Goal: Task Accomplishment & Management: Manage account settings

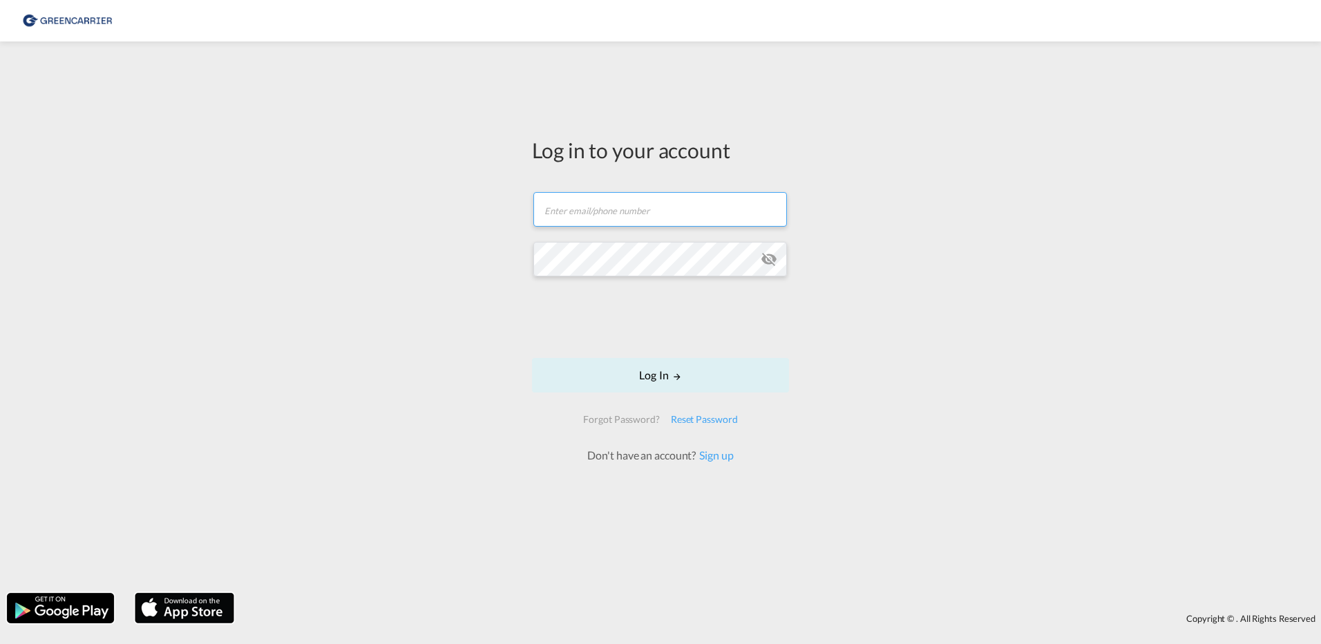
click at [549, 211] on input "text" at bounding box center [659, 209] width 253 height 35
type input "[EMAIL_ADDRESS][PERSON_NAME][DOMAIN_NAME]"
click at [653, 374] on button "Log In" at bounding box center [660, 375] width 257 height 35
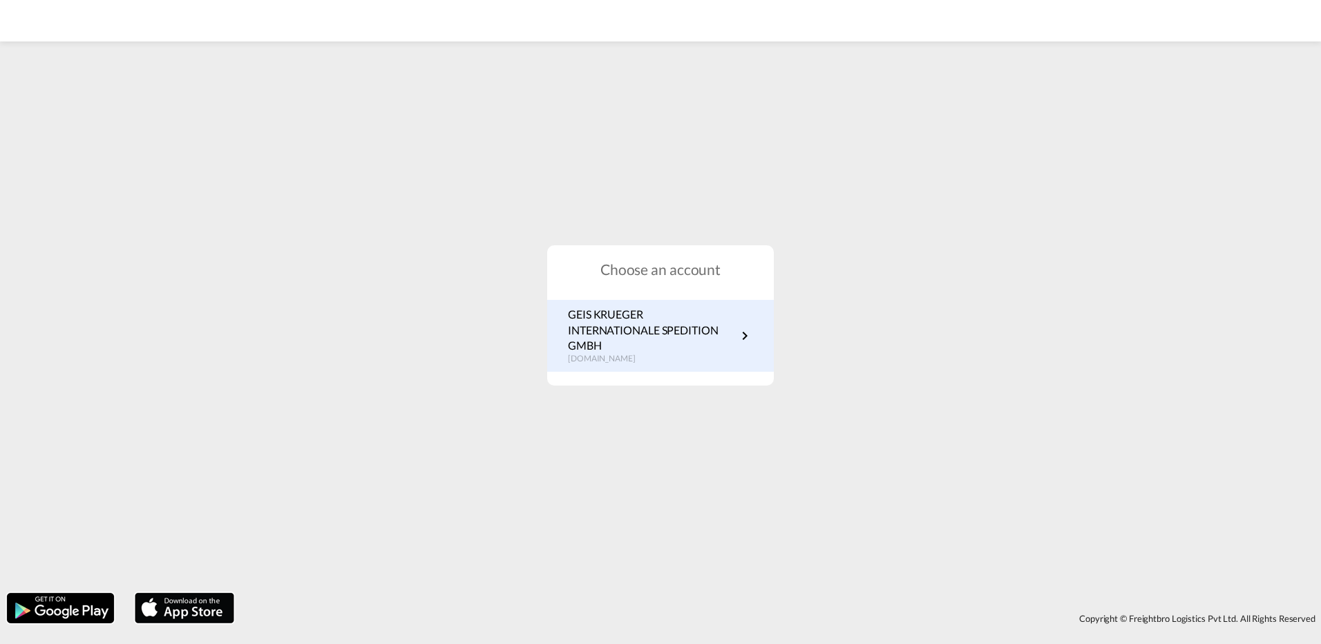
click at [616, 332] on p "GEIS KRUEGER INTERNATIONALE SPEDITION GMBH" at bounding box center [652, 330] width 169 height 46
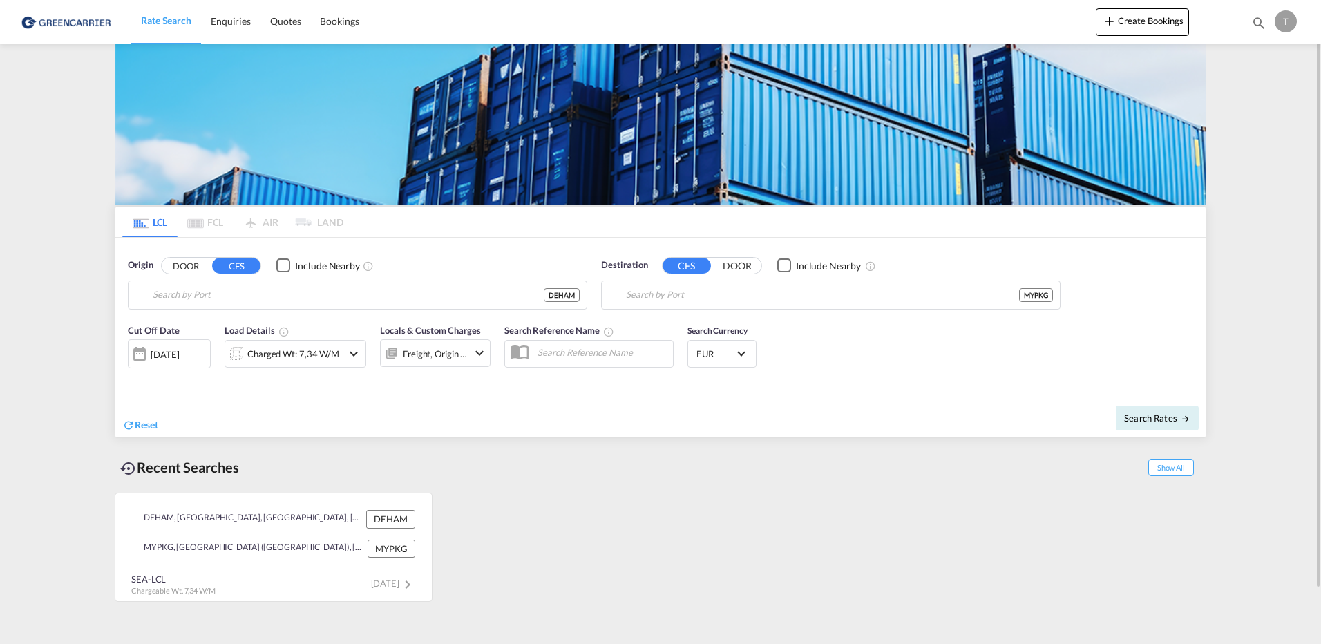
type input "[GEOGRAPHIC_DATA], [GEOGRAPHIC_DATA]"
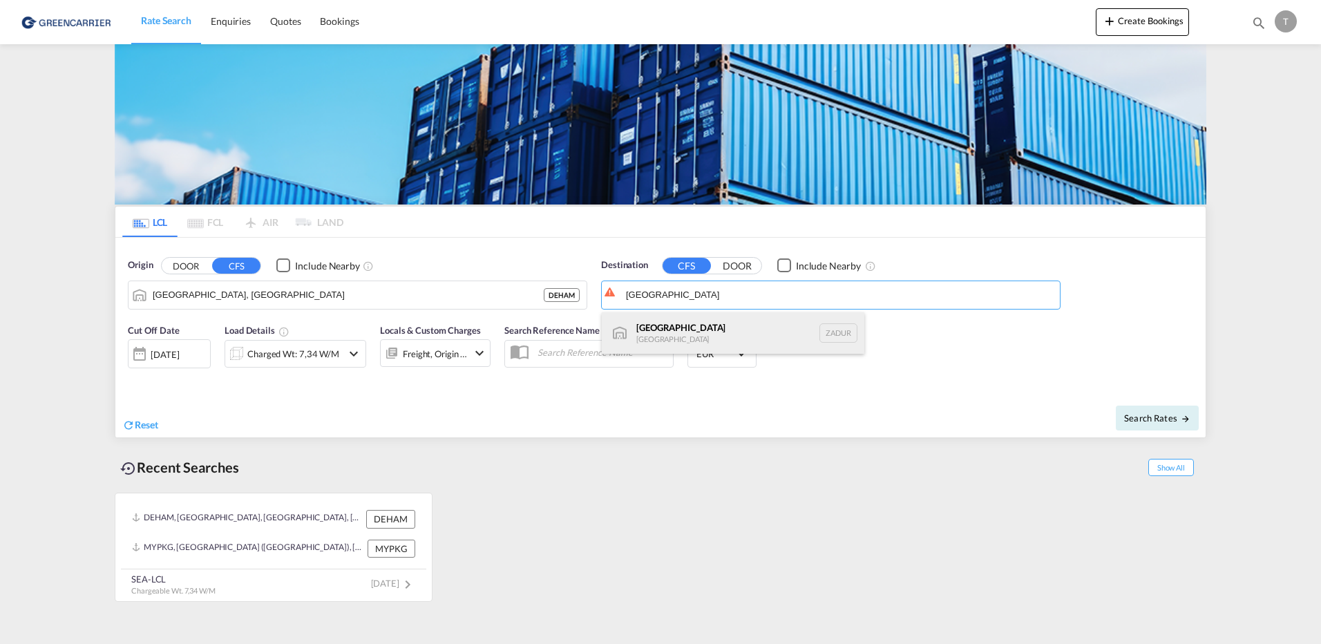
click at [648, 327] on div "[GEOGRAPHIC_DATA] [GEOGRAPHIC_DATA] ZADUR" at bounding box center [733, 332] width 262 height 41
type input "[GEOGRAPHIC_DATA], ZADUR"
click at [142, 356] on div at bounding box center [139, 354] width 22 height 28
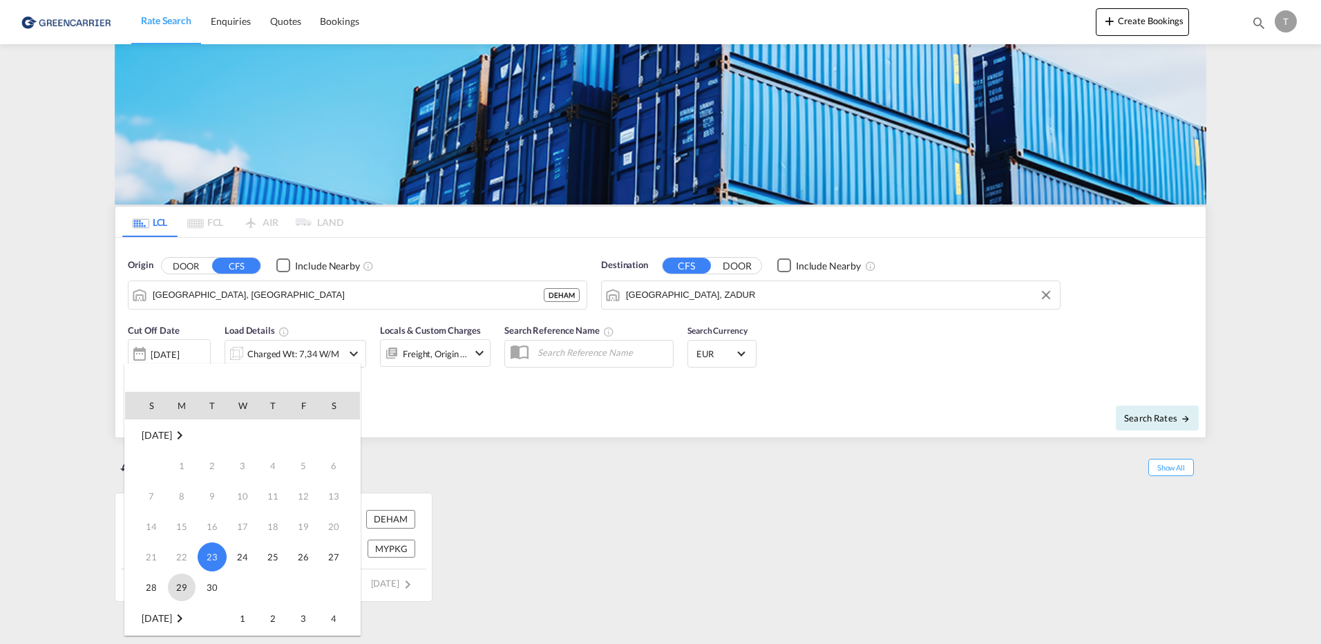
click at [180, 591] on span "29" at bounding box center [182, 587] width 28 height 28
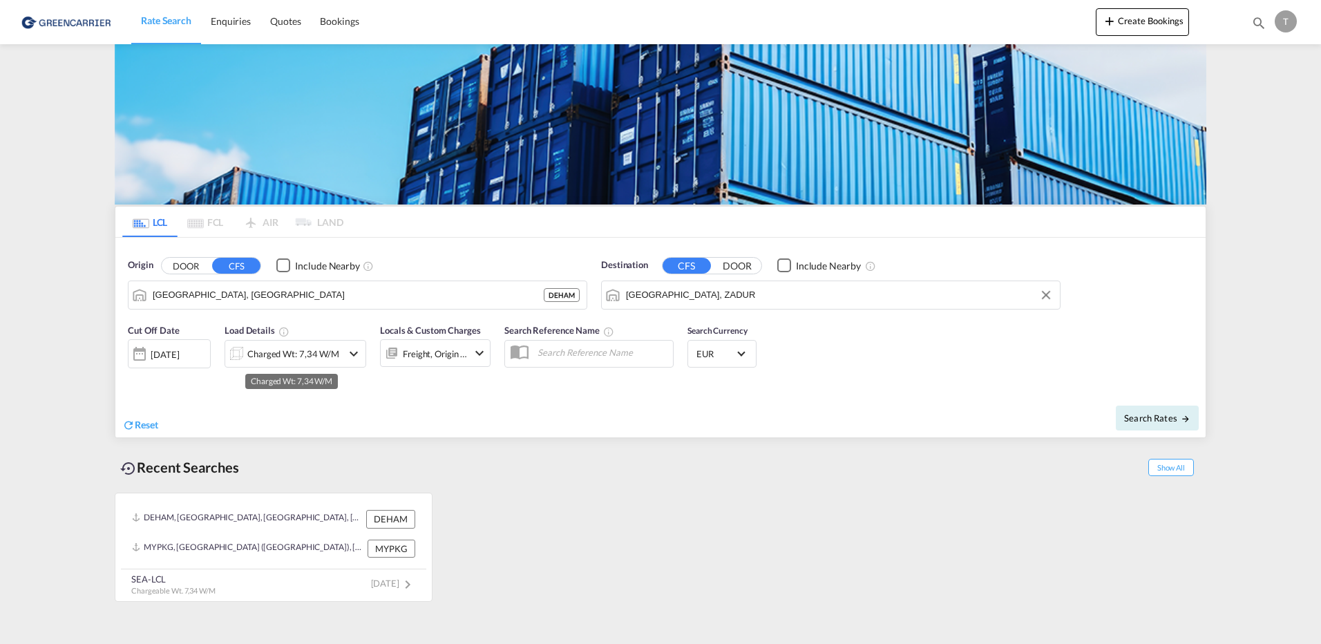
click at [268, 356] on div "Charged Wt: 7,34 W/M" at bounding box center [293, 353] width 92 height 19
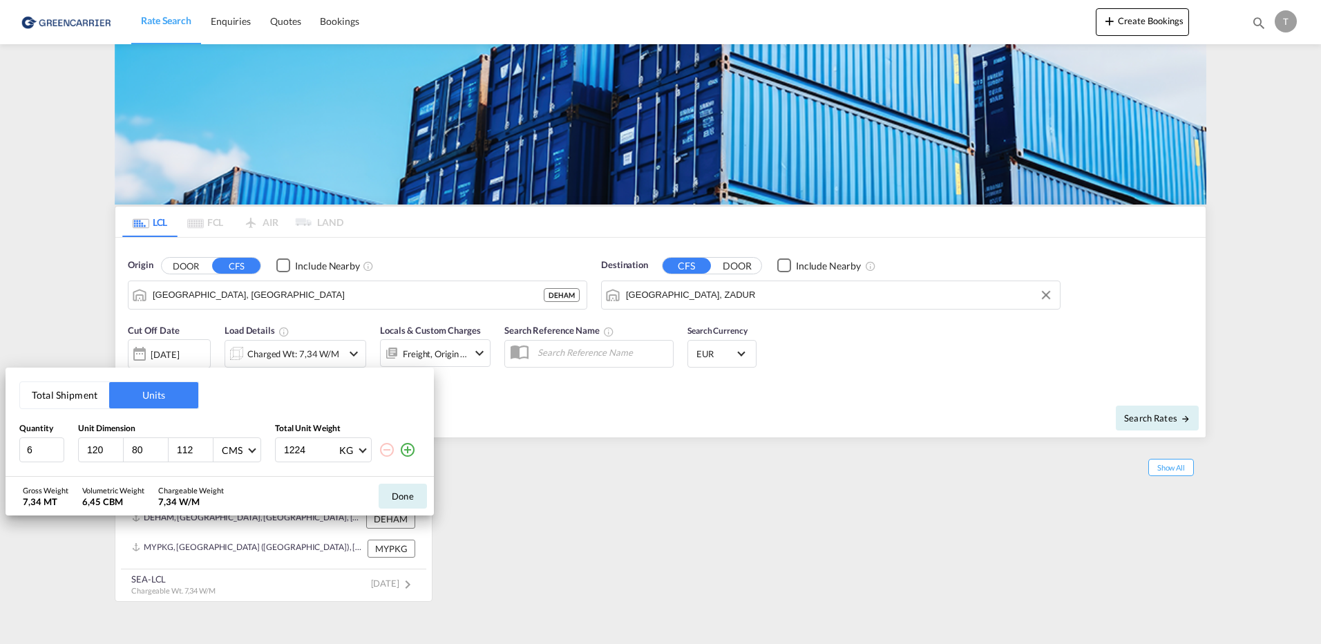
click at [180, 448] on input "112" at bounding box center [193, 449] width 37 height 12
type input "120"
click at [286, 448] on input "1224" at bounding box center [310, 449] width 55 height 23
type input "3200"
click at [403, 498] on button "Done" at bounding box center [403, 496] width 48 height 25
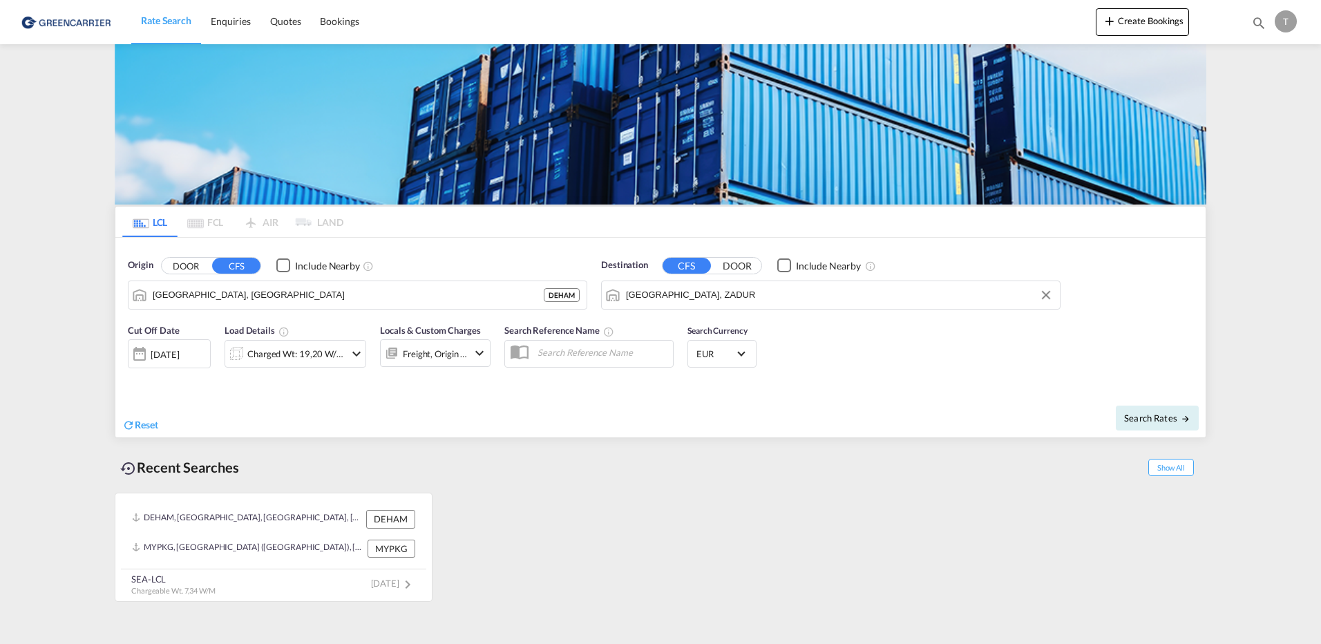
click at [475, 350] on md-icon "icon-chevron-down" at bounding box center [479, 353] width 17 height 17
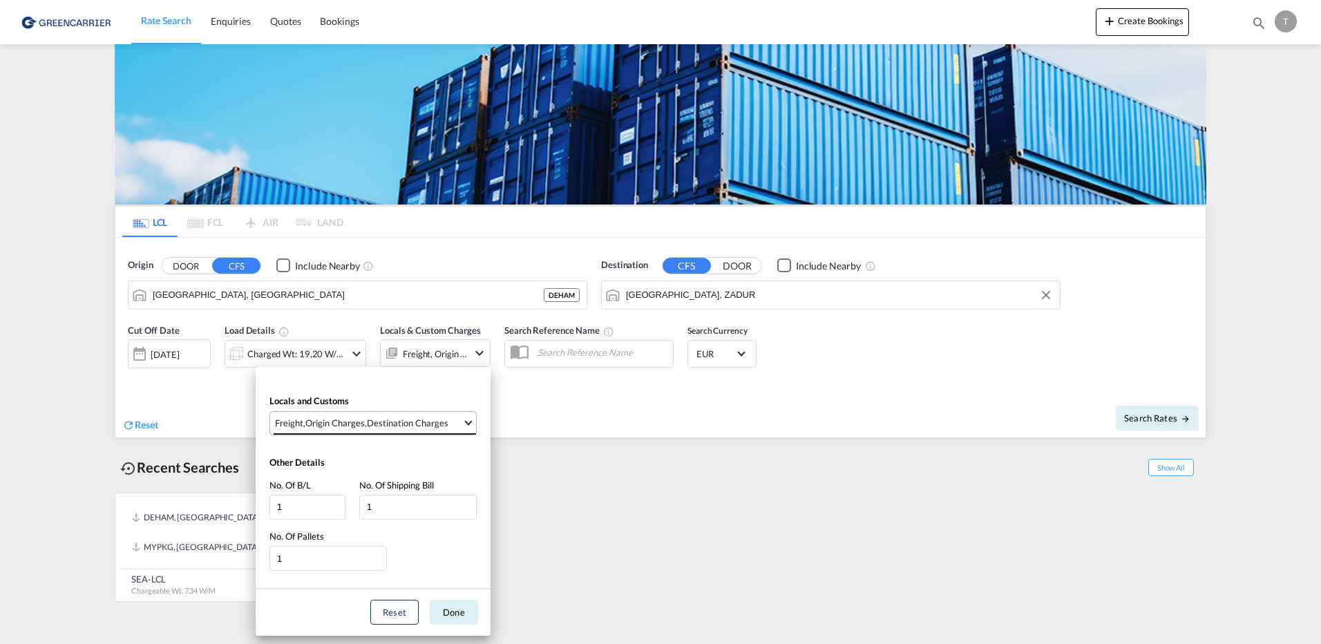
click at [470, 423] on span "Select Locals and Customs: \aFreight, \aOrigin Charges, \aDestination Charges" at bounding box center [468, 421] width 8 height 8
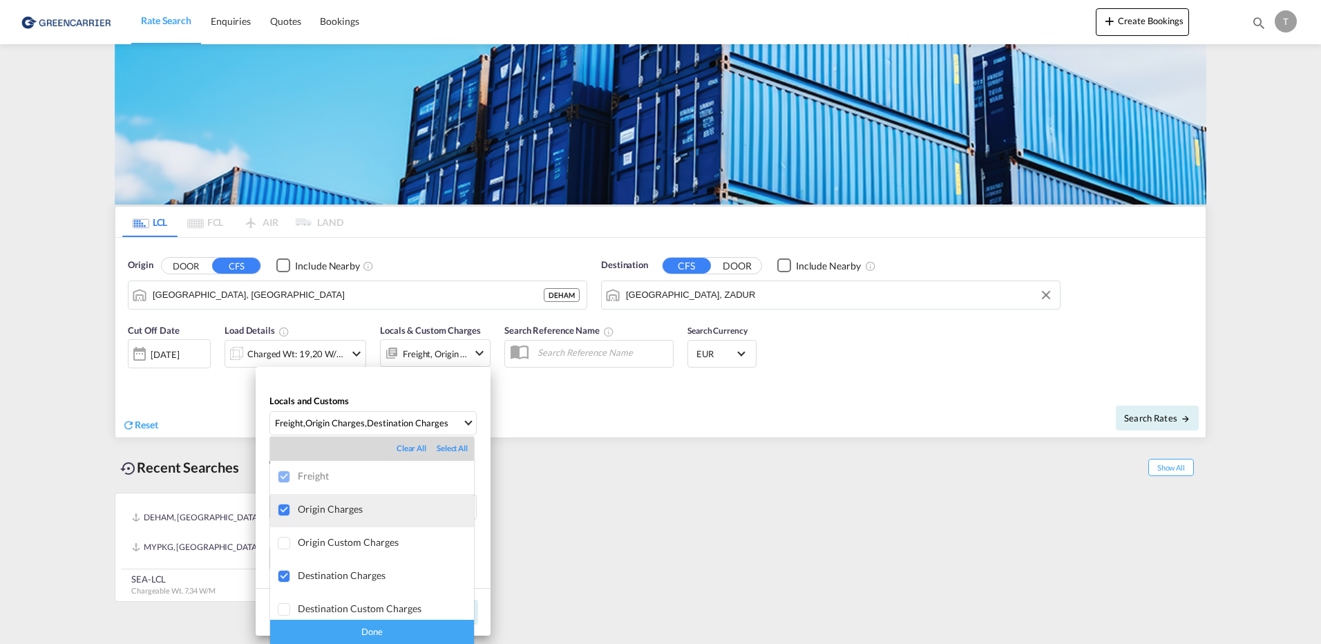
click at [279, 509] on div at bounding box center [285, 511] width 14 height 14
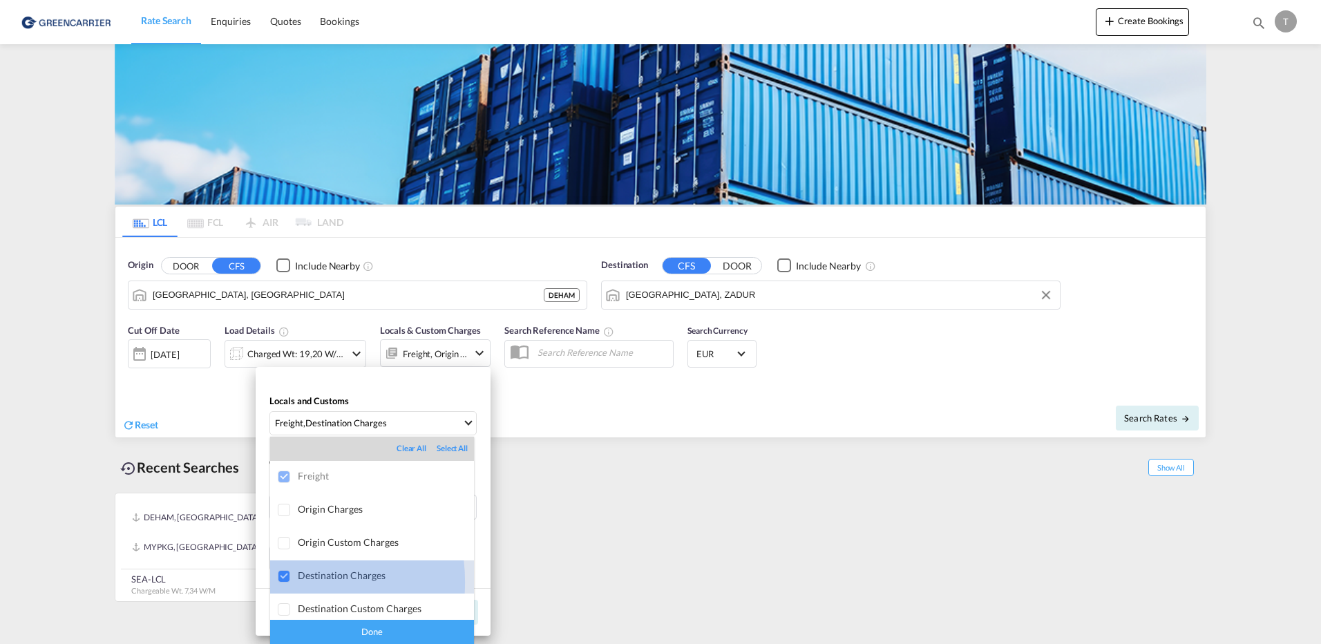
click at [285, 582] on div at bounding box center [285, 577] width 14 height 14
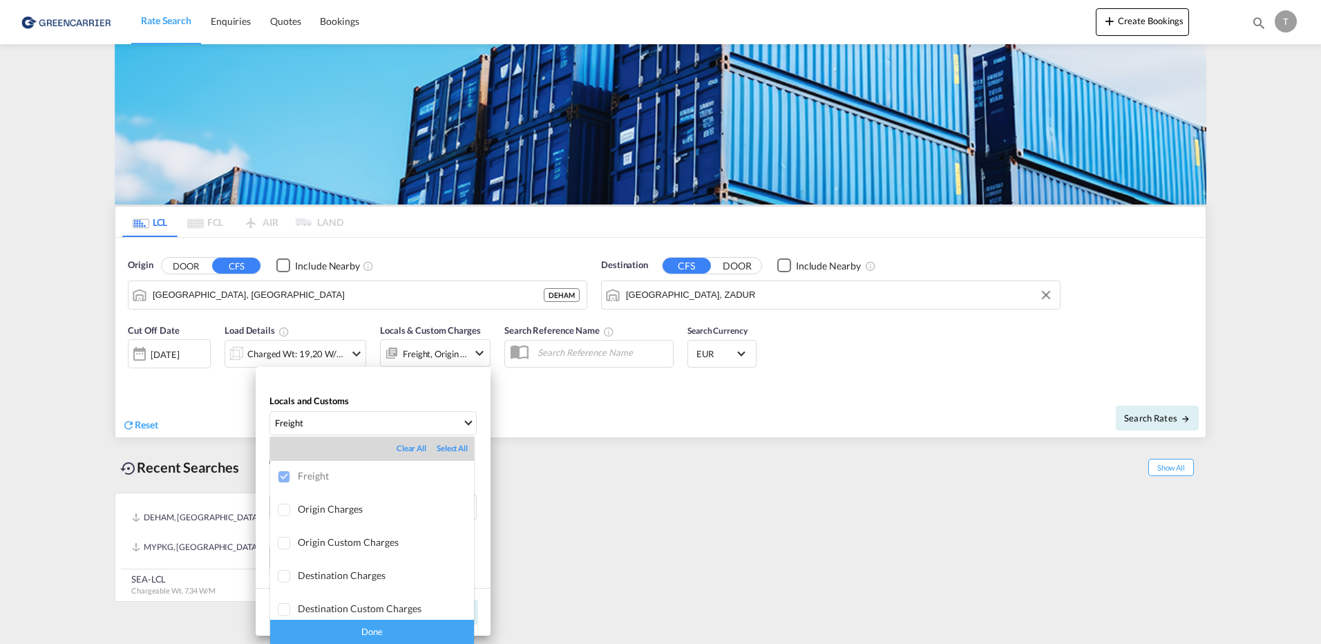
click at [378, 632] on div "Done" at bounding box center [372, 632] width 204 height 24
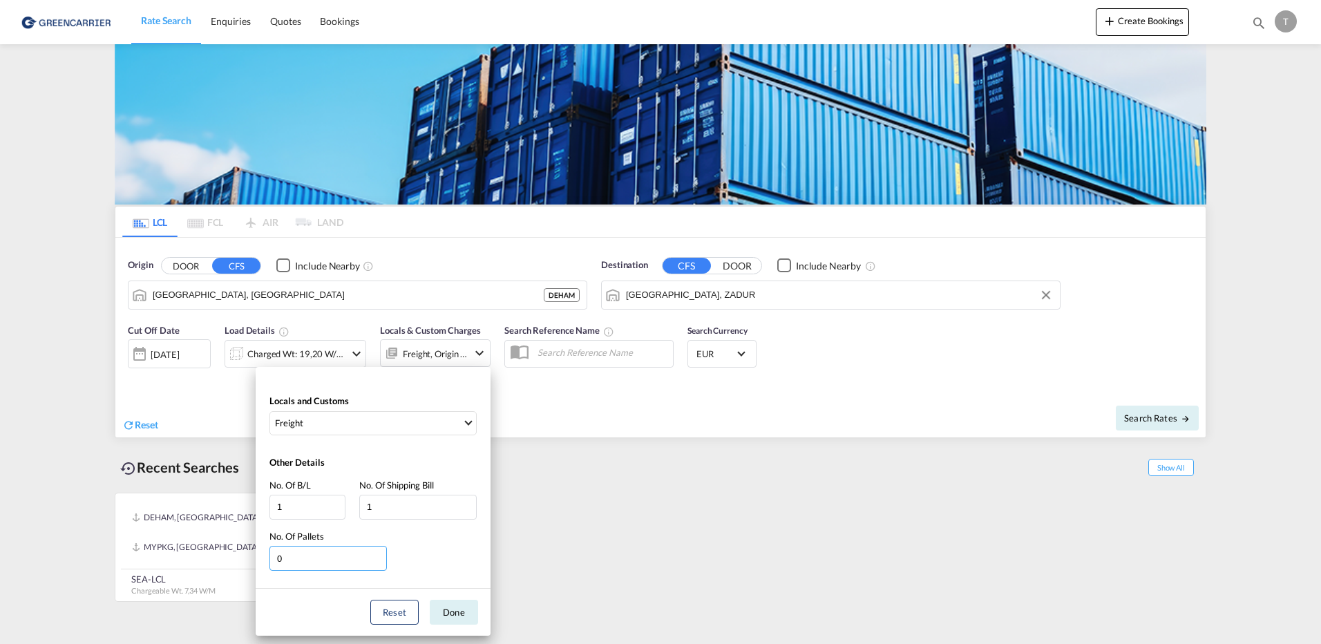
click at [379, 560] on input "0" at bounding box center [327, 558] width 117 height 25
click at [380, 557] on input "1" at bounding box center [327, 558] width 117 height 25
click at [380, 557] on input "2" at bounding box center [327, 558] width 117 height 25
click at [380, 557] on input "4" at bounding box center [327, 558] width 117 height 25
click at [380, 557] on input "5" at bounding box center [327, 558] width 117 height 25
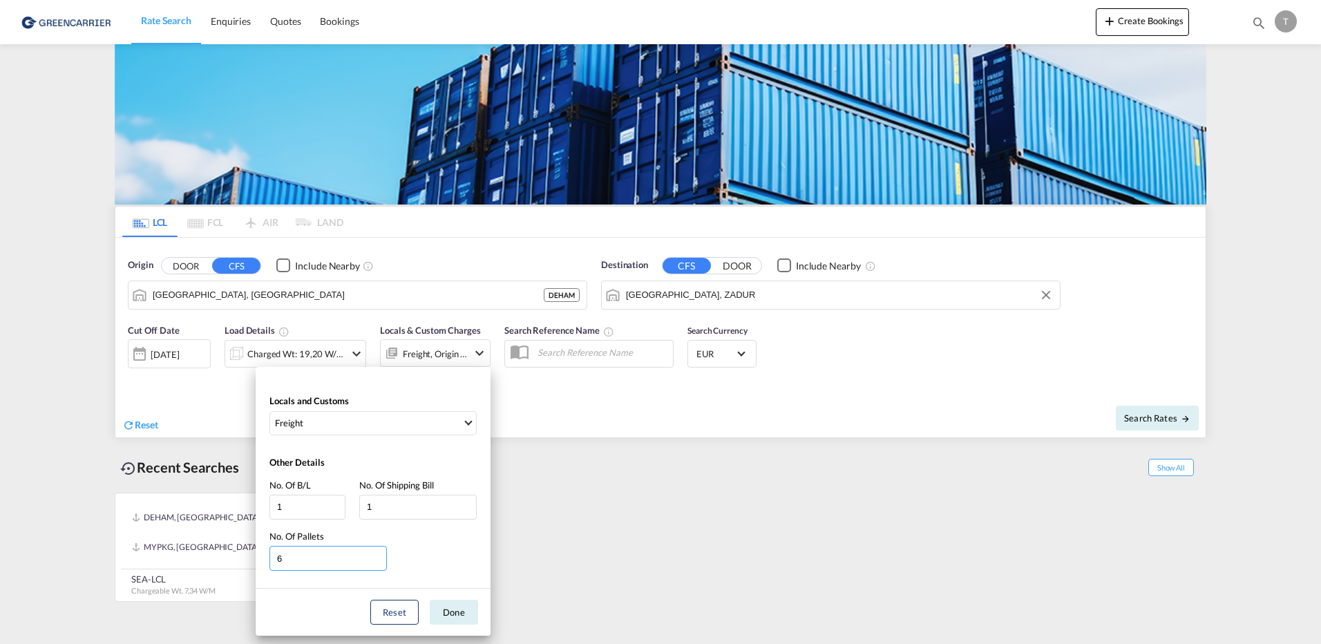
type input "6"
click at [380, 557] on input "6" at bounding box center [327, 558] width 117 height 25
click at [455, 615] on button "Done" at bounding box center [454, 612] width 48 height 25
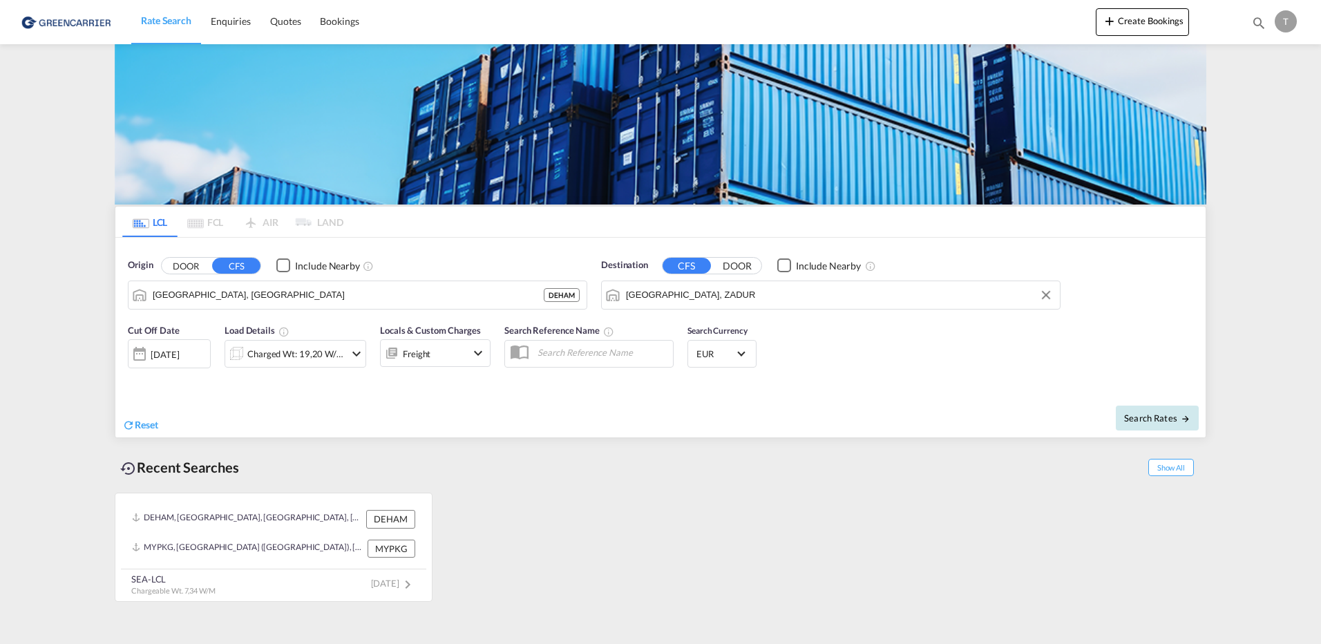
click at [1160, 421] on span "Search Rates" at bounding box center [1157, 417] width 66 height 11
type input "DEHAM to ZADUR / [DATE]"
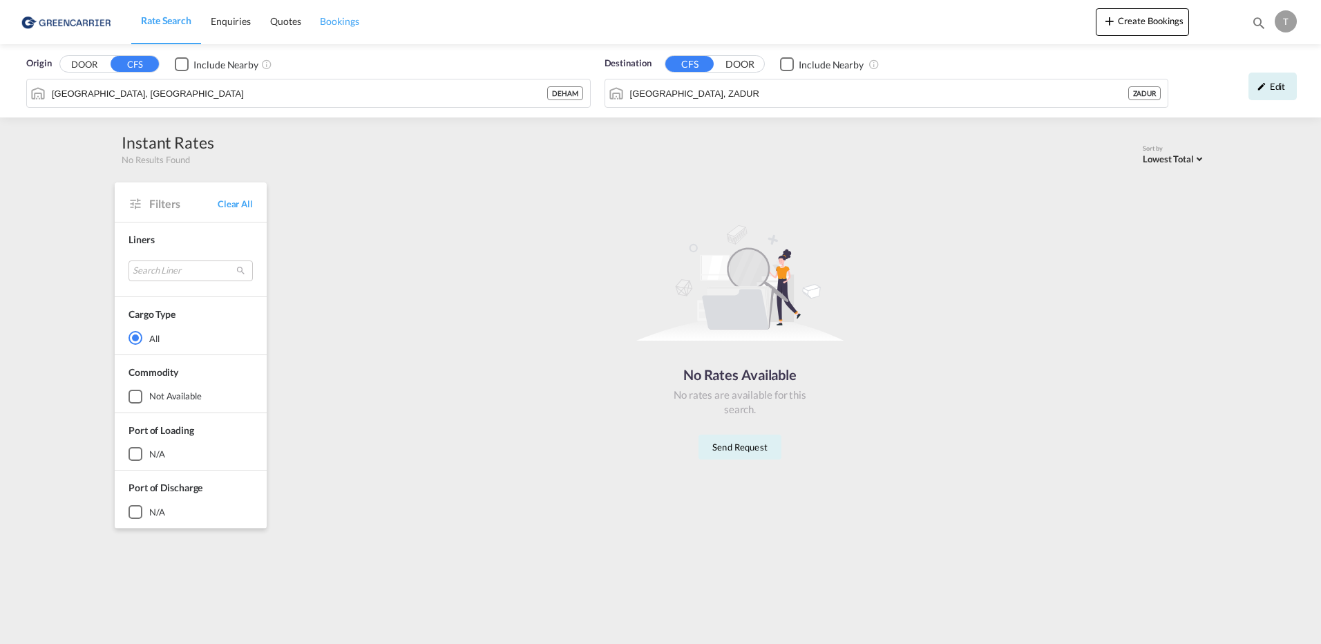
click at [346, 24] on span "Bookings" at bounding box center [339, 21] width 39 height 12
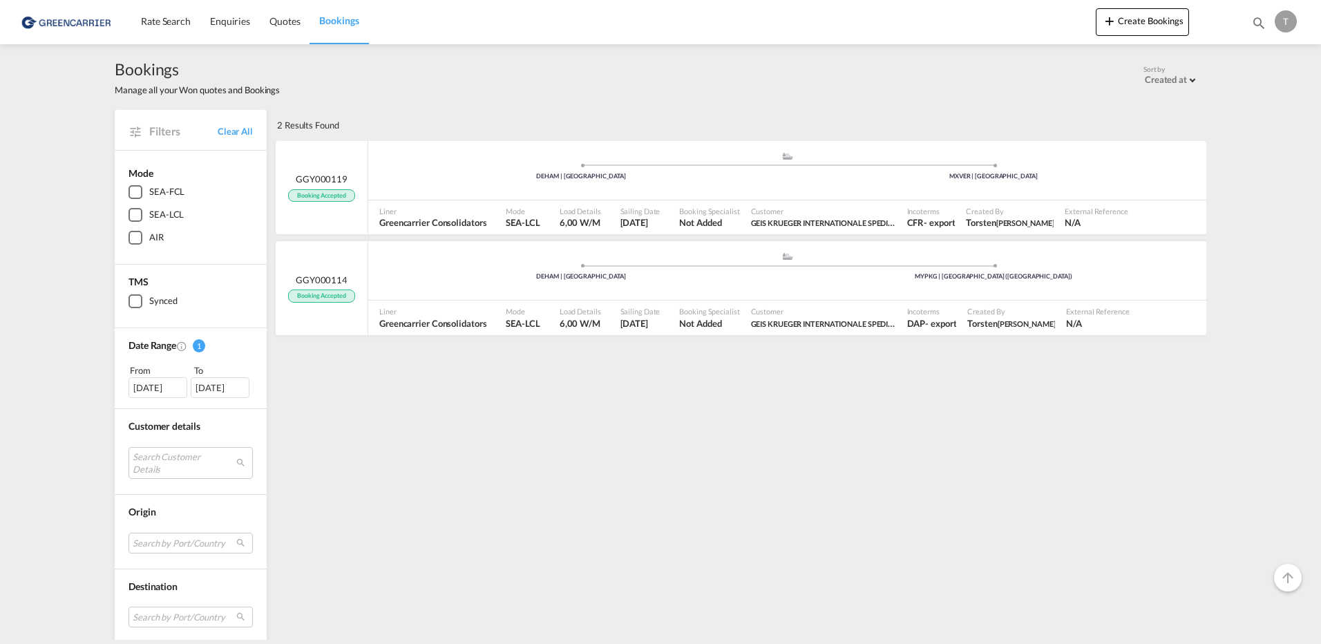
scroll to position [69, 0]
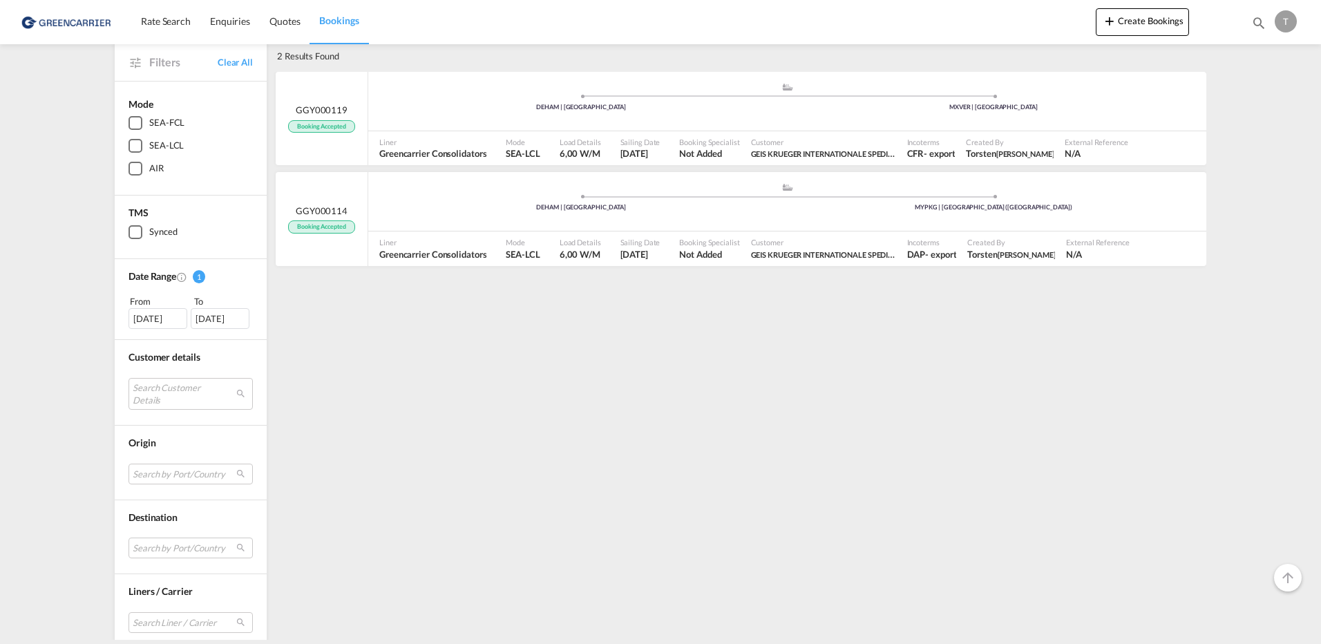
click at [131, 143] on div "SEA-LCL" at bounding box center [135, 146] width 14 height 14
click at [232, 393] on md-select "Search Customer Details user name user [PERSON_NAME] [EMAIL_ADDRESS][PERSON_NAM…" at bounding box center [190, 394] width 124 height 32
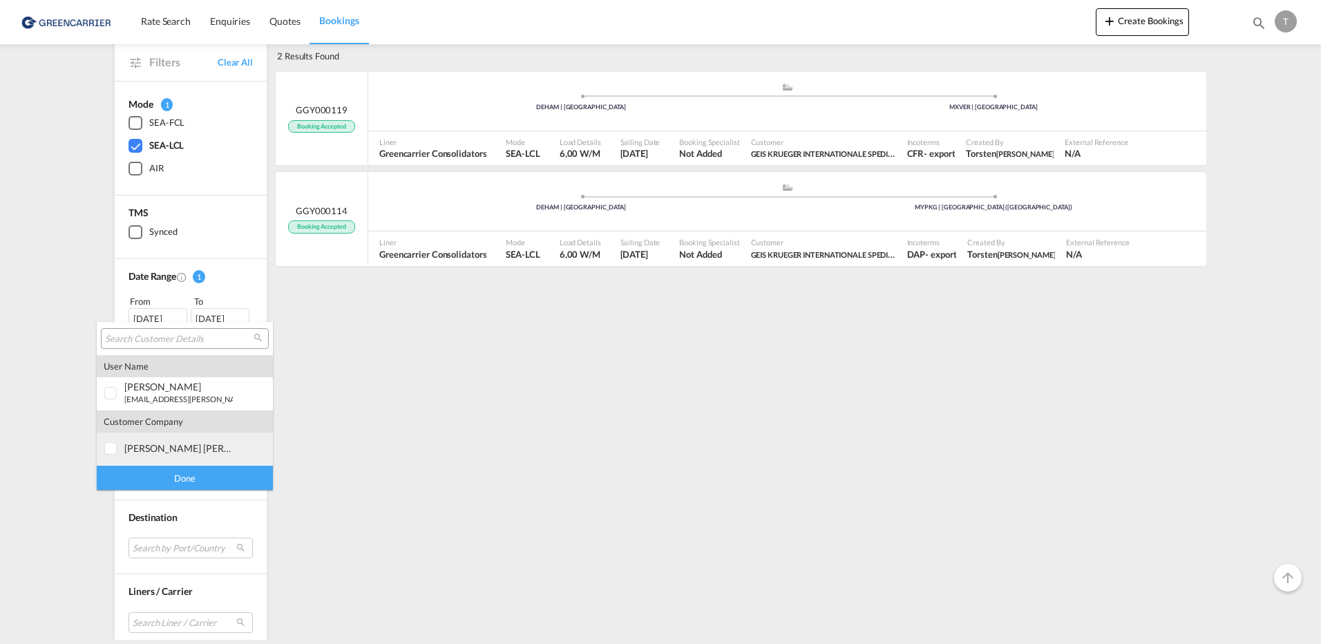
click at [180, 452] on div "[PERSON_NAME] [PERSON_NAME] internationale spedition gmbh" at bounding box center [178, 448] width 108 height 12
click at [180, 479] on div "Done" at bounding box center [185, 478] width 176 height 24
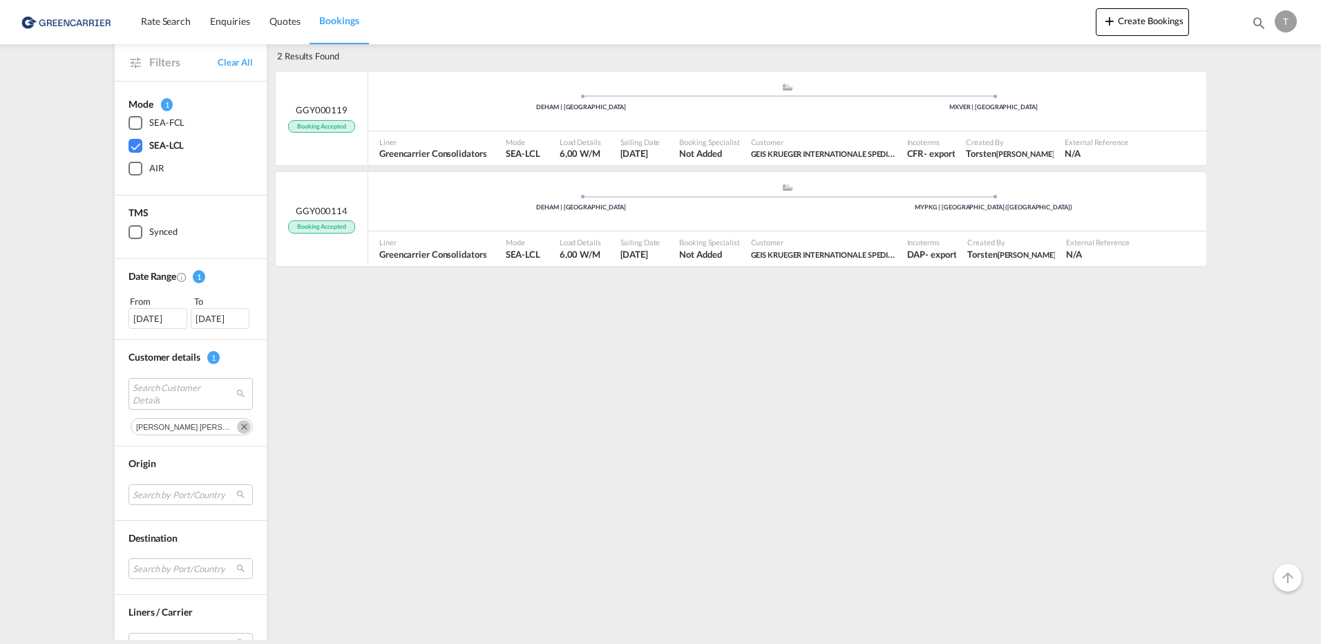
scroll to position [138, 0]
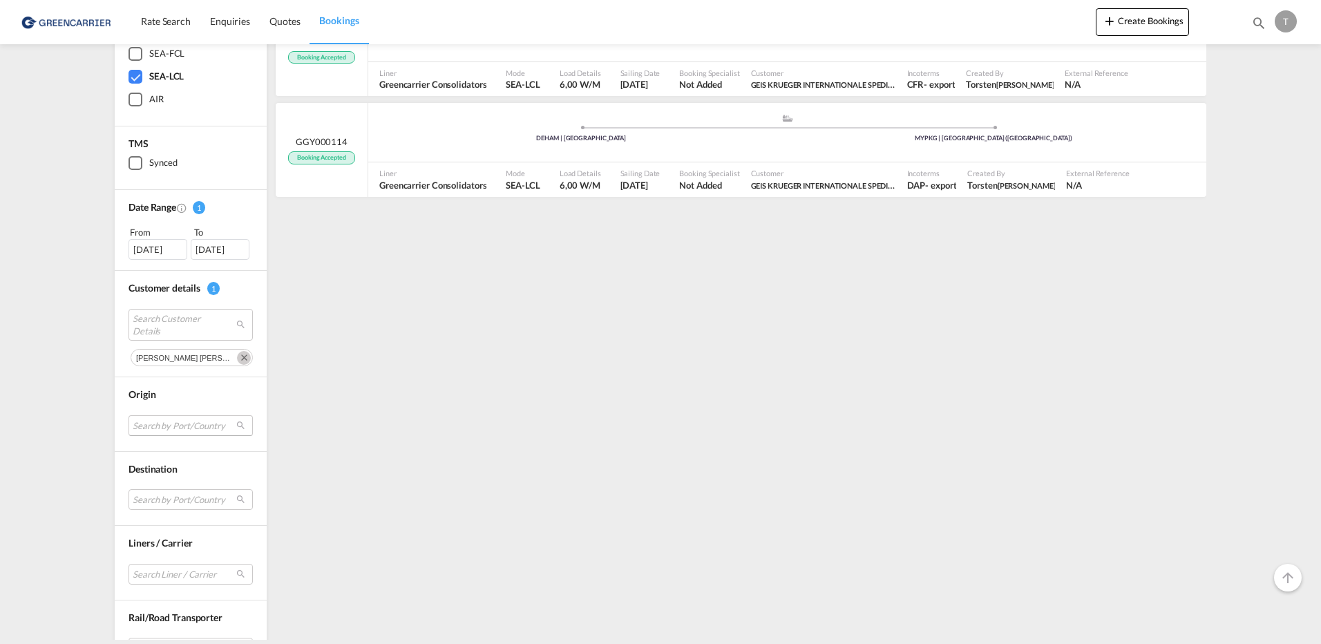
click at [236, 427] on md-select "Search by Port/Country DEHAM [GEOGRAPHIC_DATA] Done" at bounding box center [190, 425] width 124 height 21
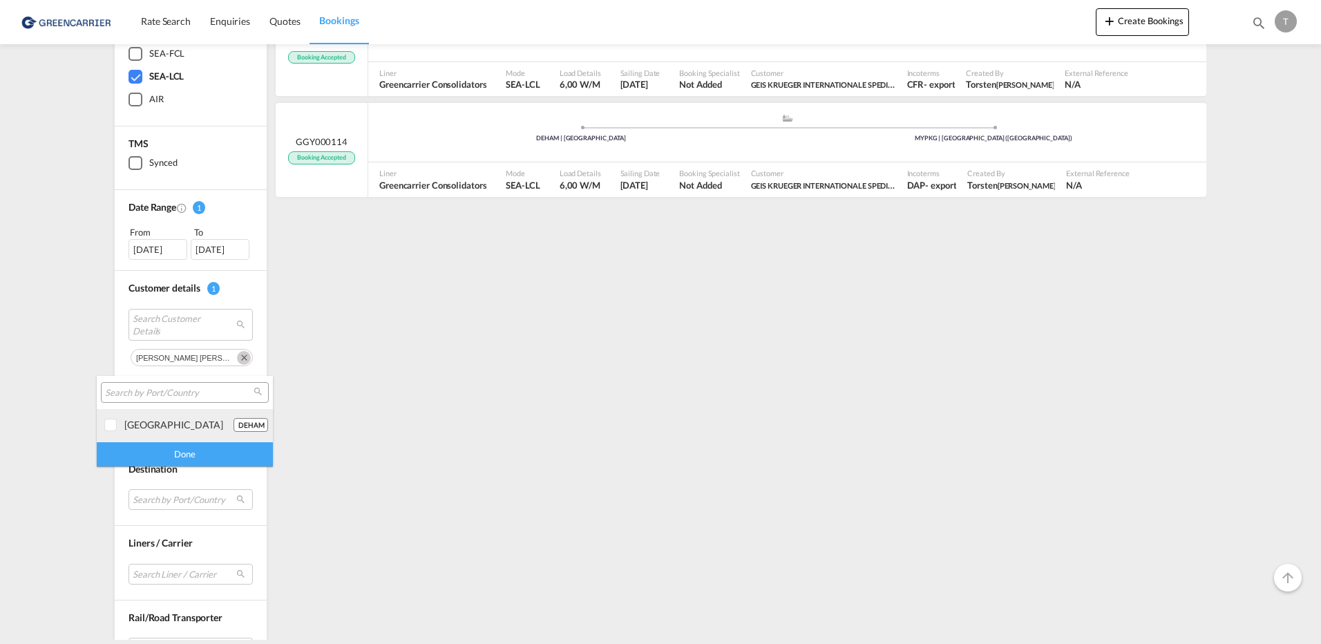
click at [111, 425] on div at bounding box center [111, 426] width 14 height 14
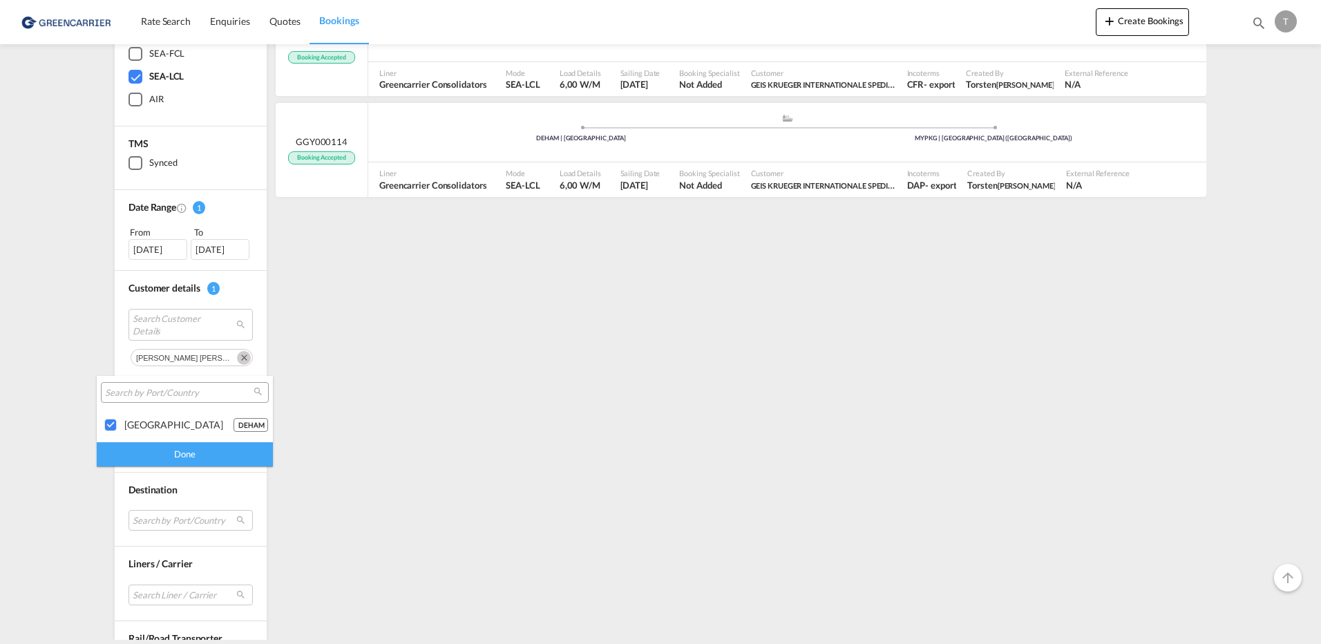
click at [172, 455] on div "Done" at bounding box center [185, 454] width 176 height 24
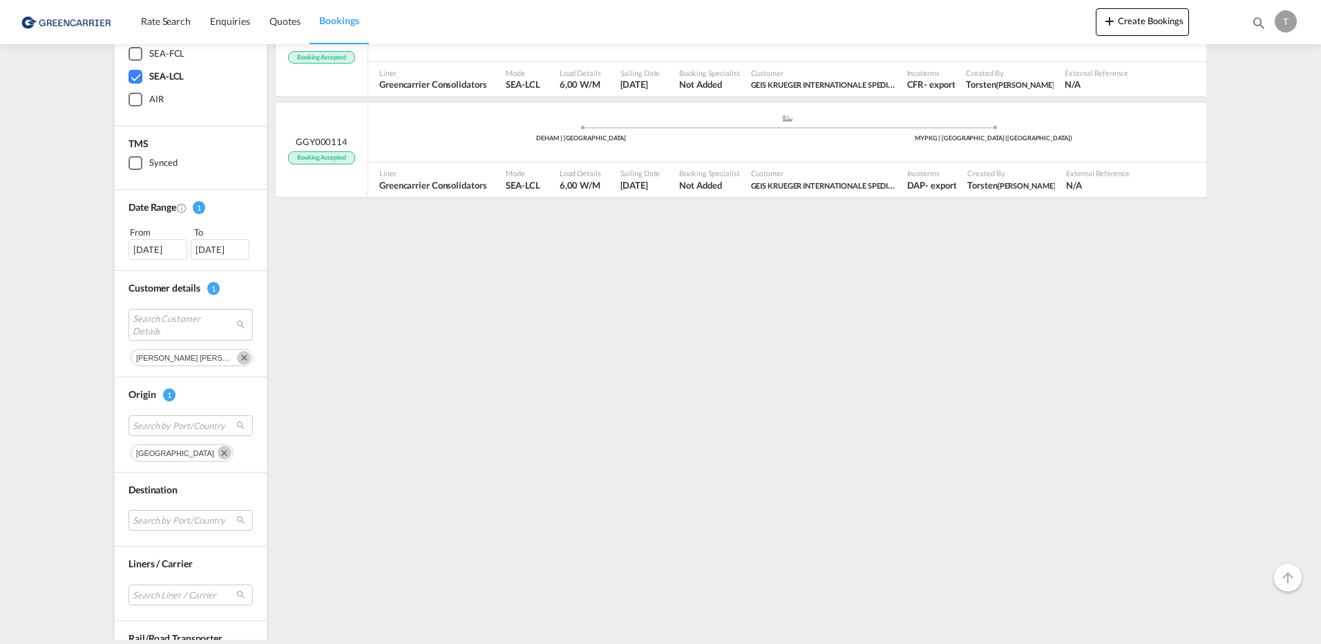
scroll to position [198, 0]
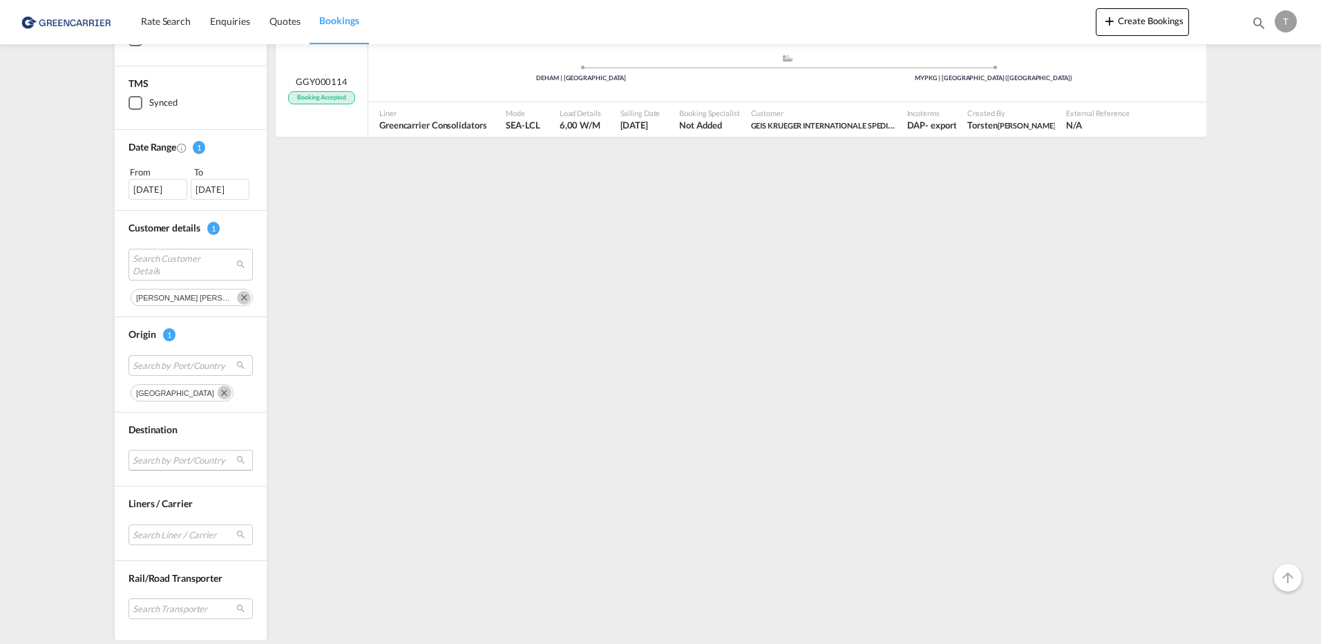
click at [213, 460] on md-select "Search by Port/Country MYPKG [GEOGRAPHIC_DATA] ([GEOGRAPHIC_DATA]) MXVER [GEOGR…" at bounding box center [190, 460] width 124 height 21
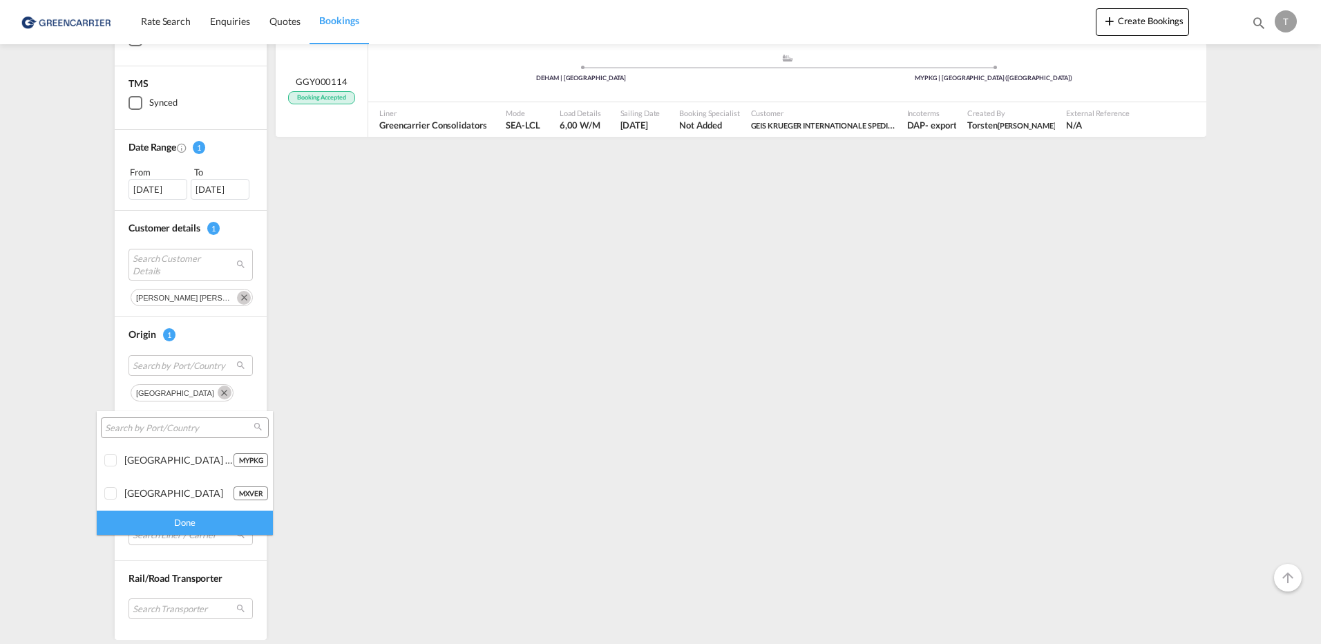
click at [115, 428] on input "search" at bounding box center [179, 428] width 149 height 12
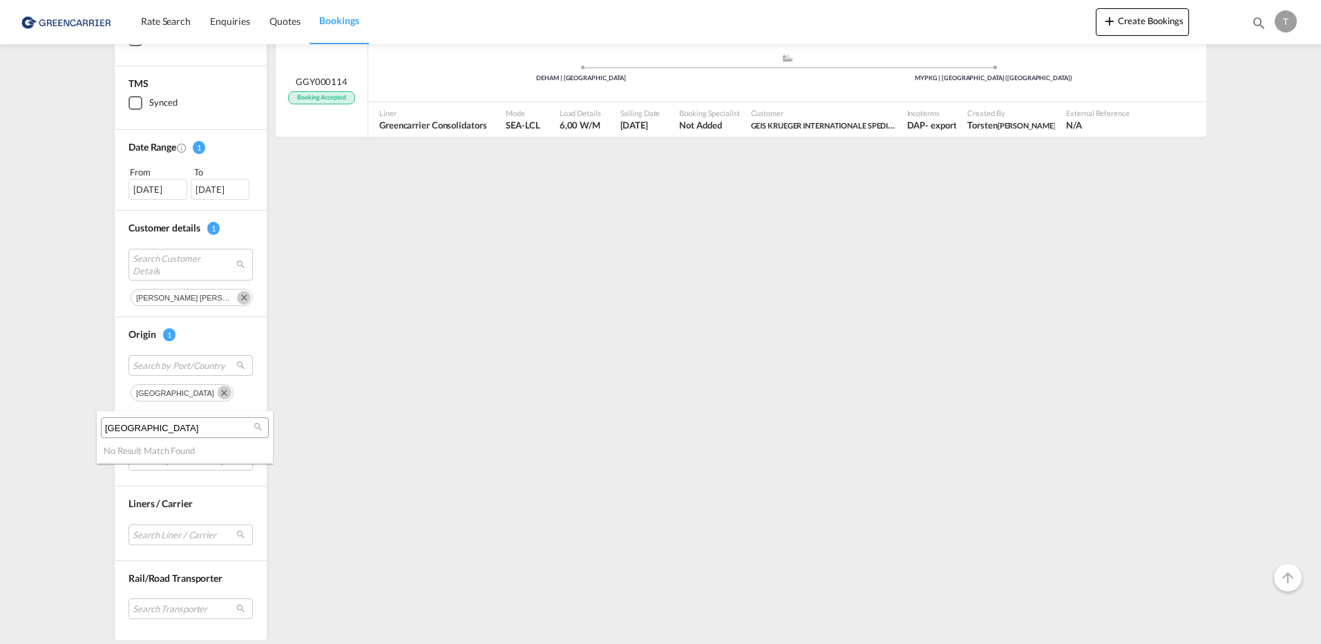
type input "[GEOGRAPHIC_DATA]"
click at [254, 427] on md-icon "icon-magnify" at bounding box center [258, 426] width 10 height 10
click at [256, 426] on md-icon "icon-magnify" at bounding box center [258, 426] width 10 height 10
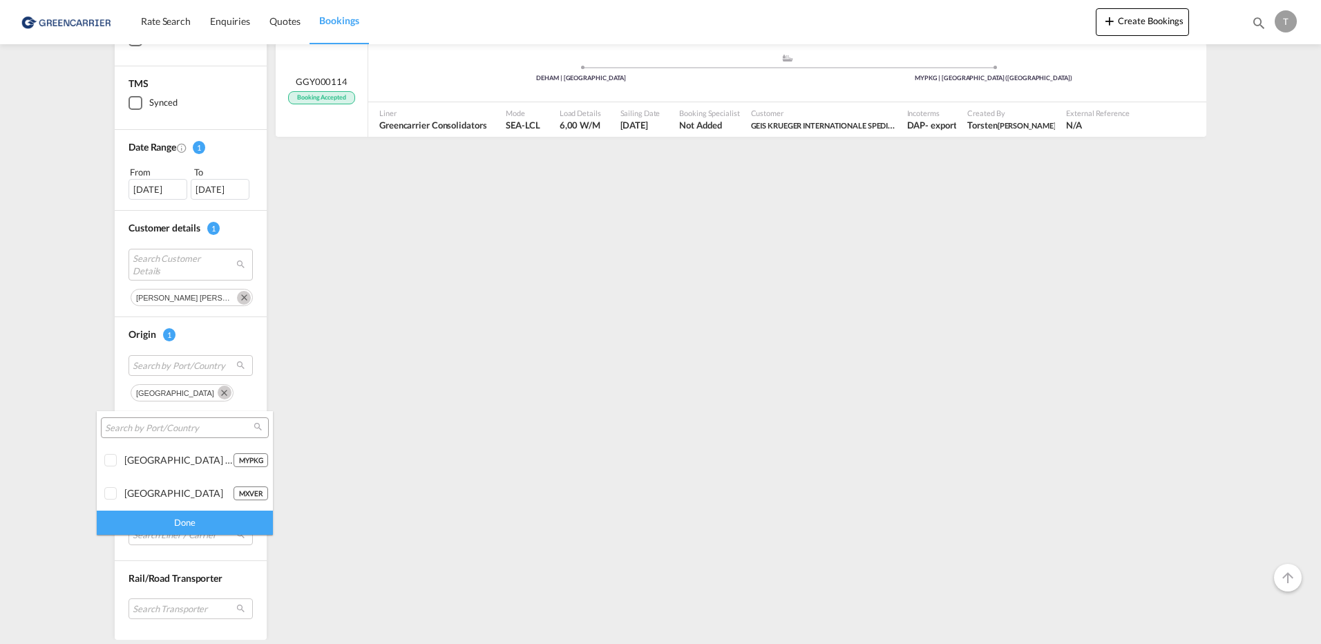
click at [323, 521] on md-backdrop at bounding box center [660, 322] width 1321 height 644
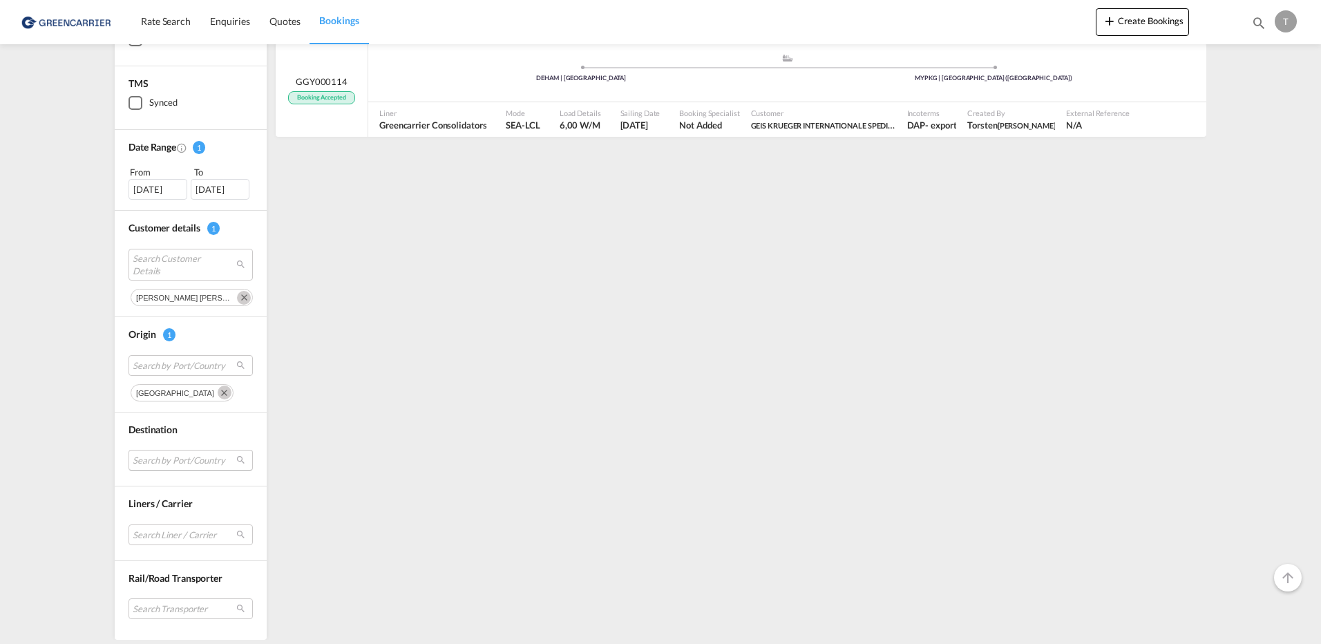
click at [232, 460] on md-select "Search by Port/Country" at bounding box center [190, 460] width 124 height 21
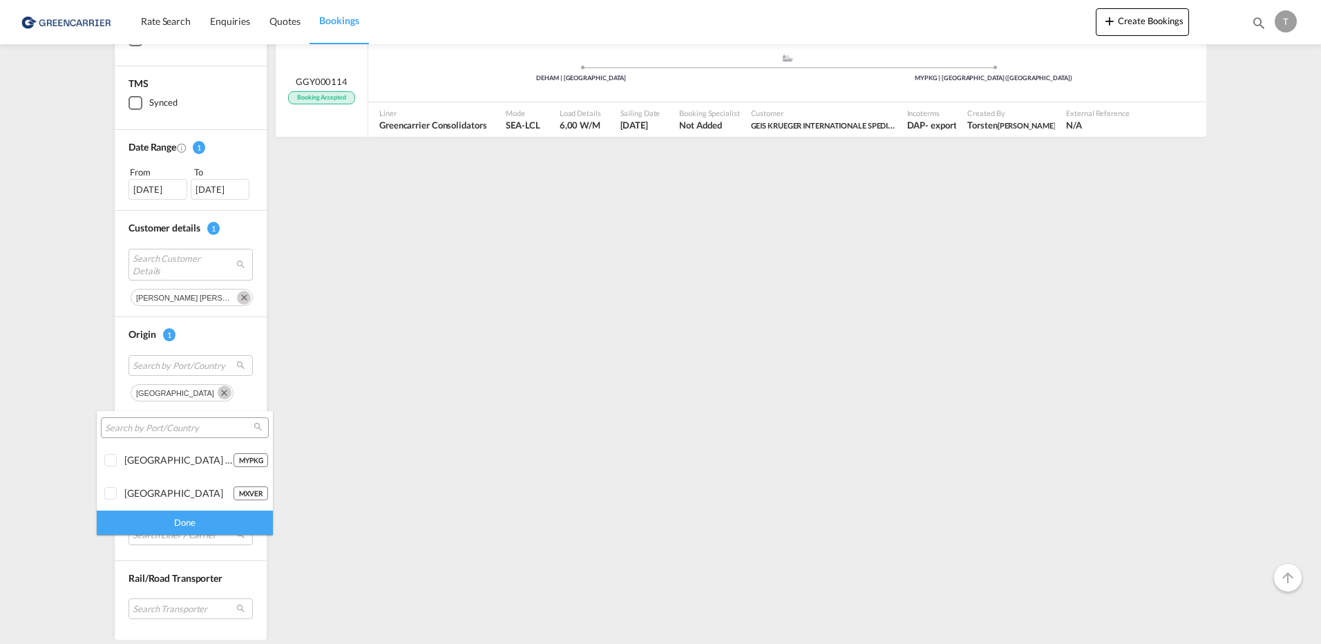
click at [109, 428] on input "search" at bounding box center [179, 428] width 149 height 12
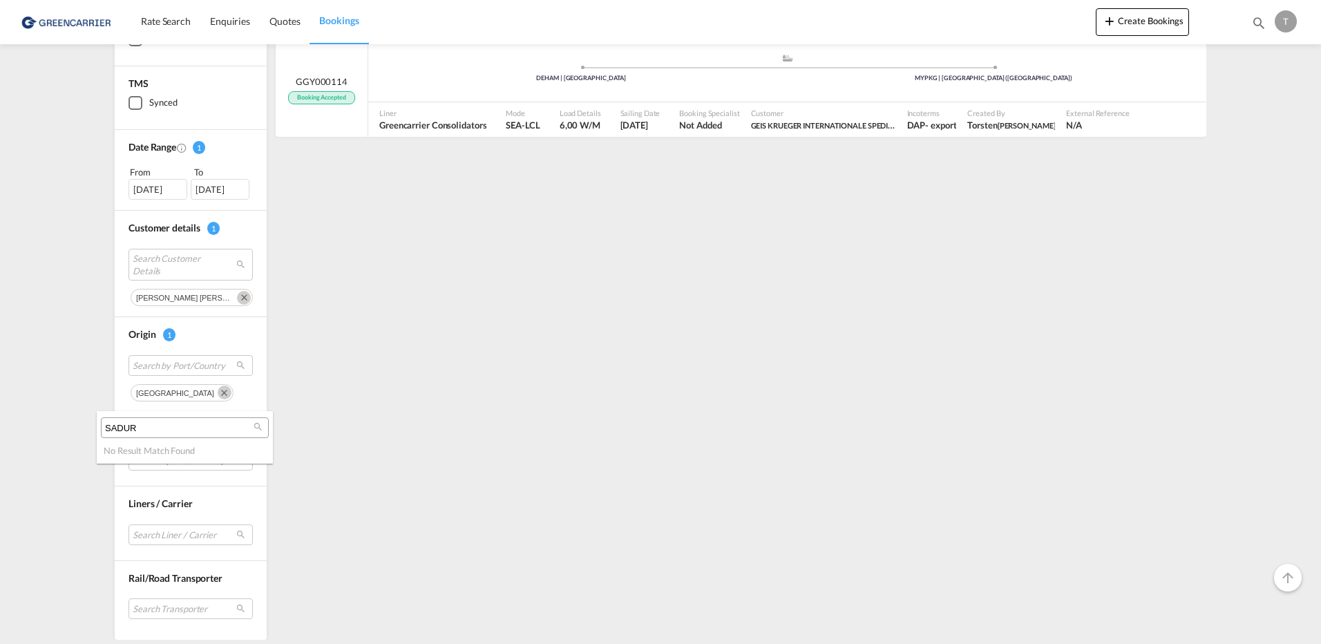
click at [258, 425] on md-icon "icon-magnify" at bounding box center [258, 426] width 10 height 10
type input "[GEOGRAPHIC_DATA], [GEOGRAPHIC_DATA]"
drag, startPoint x: 323, startPoint y: 470, endPoint x: 312, endPoint y: 467, distance: 12.1
click at [318, 468] on md-backdrop at bounding box center [660, 322] width 1321 height 644
click at [237, 460] on md-select "Search by Port/Country" at bounding box center [190, 460] width 124 height 21
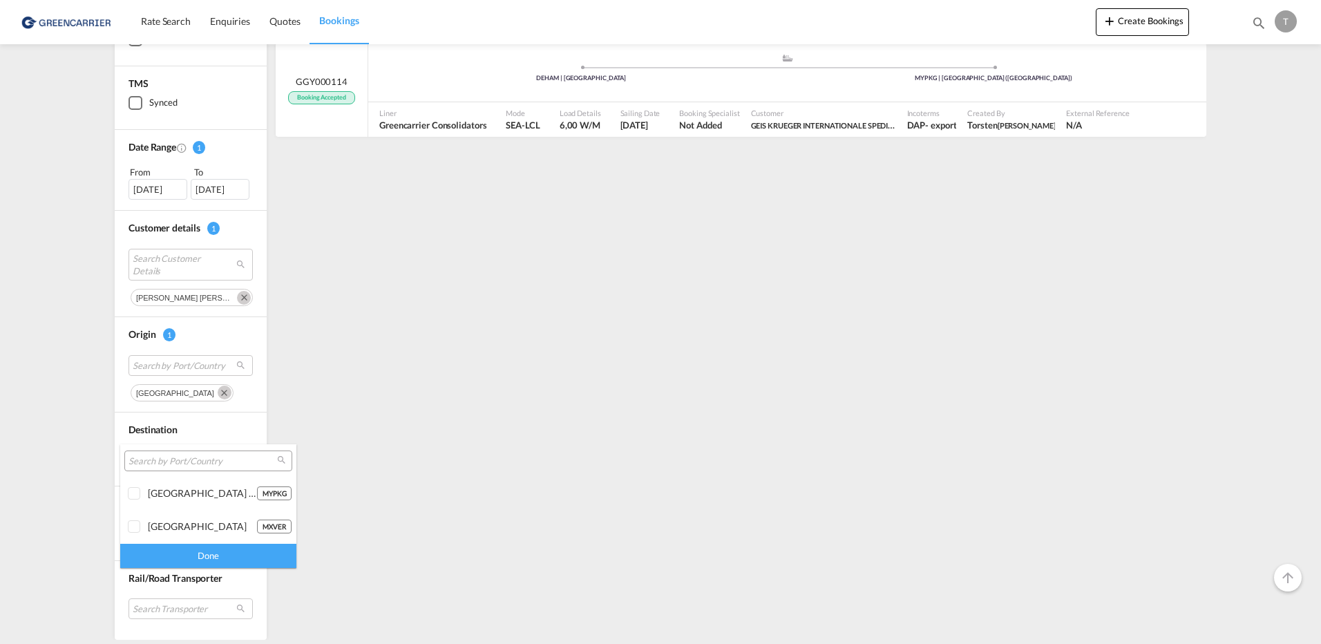
click at [359, 470] on md-backdrop at bounding box center [660, 322] width 1321 height 644
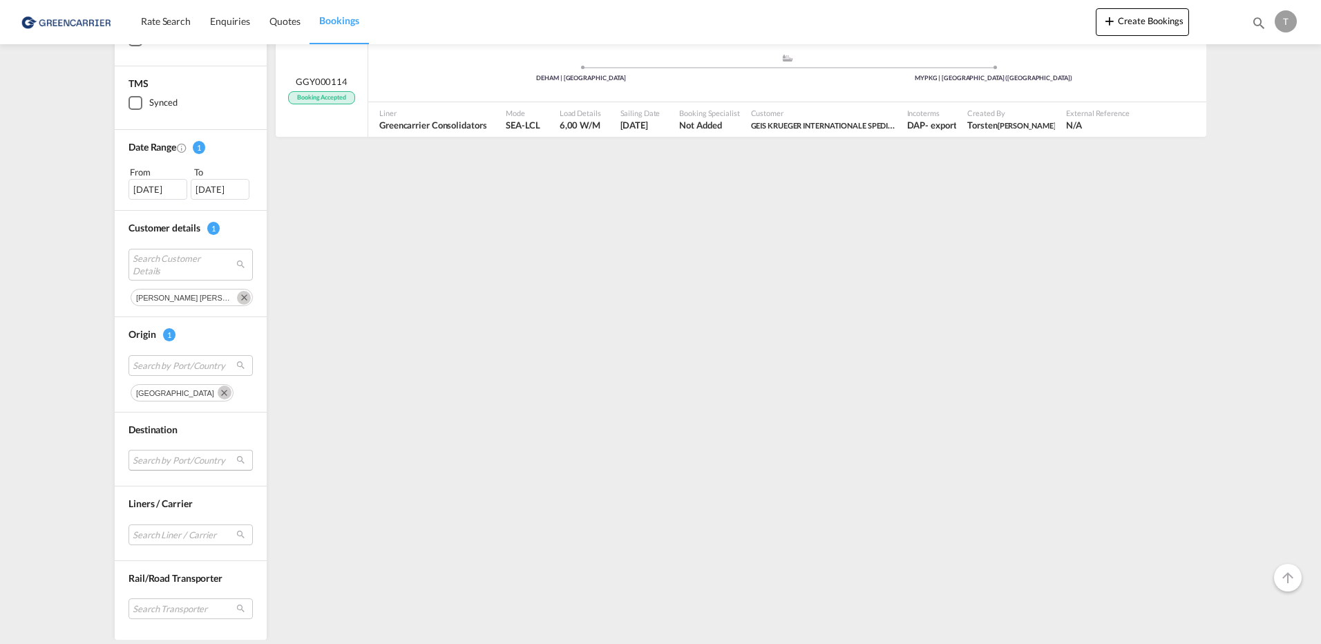
click at [236, 462] on md-select "Search by Port/Country" at bounding box center [190, 460] width 124 height 21
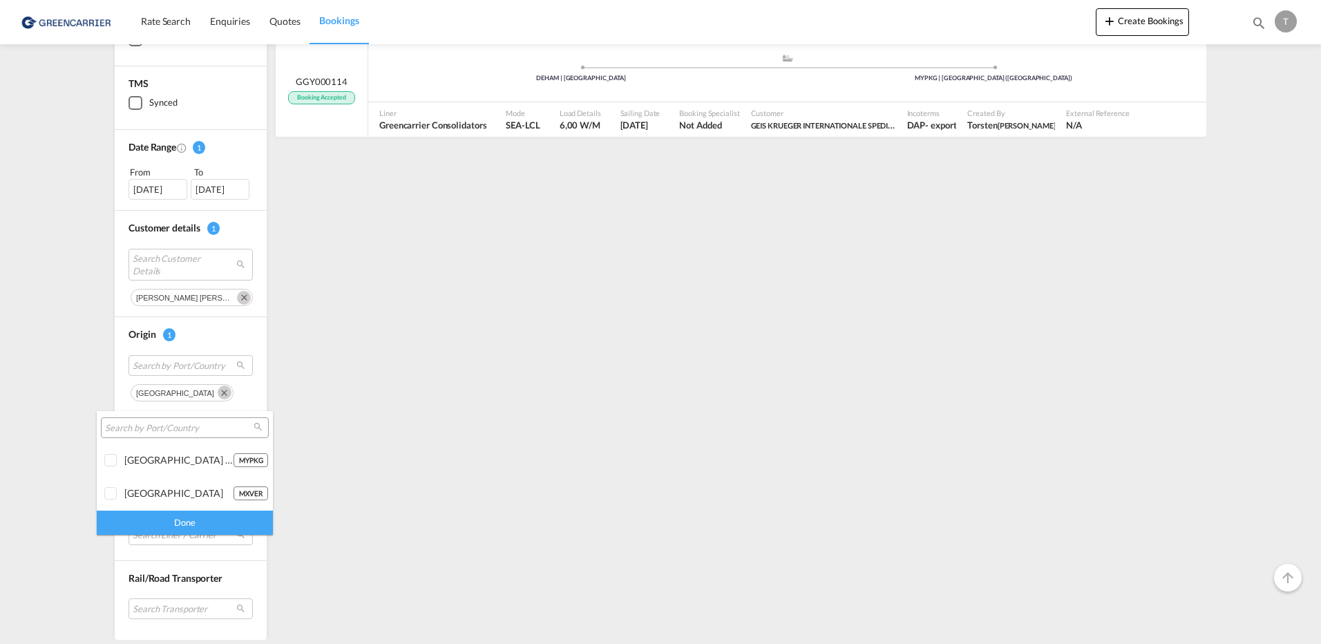
click at [112, 426] on input "search" at bounding box center [179, 428] width 149 height 12
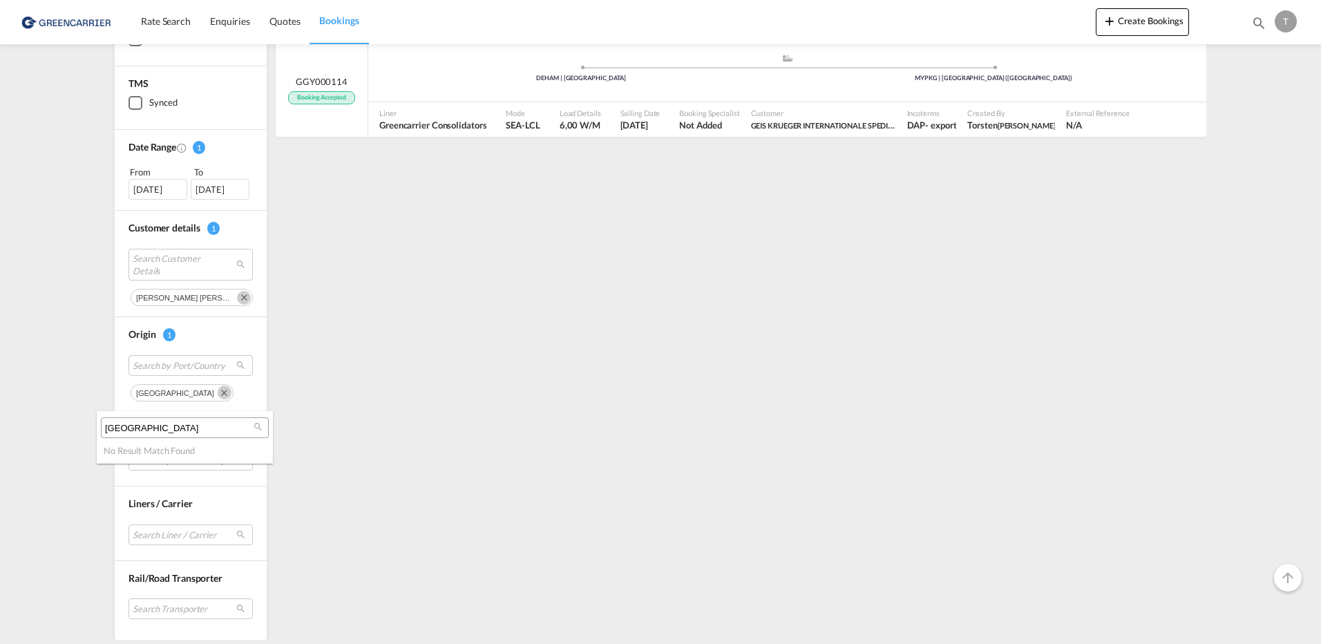
type input "[GEOGRAPHIC_DATA]"
drag, startPoint x: 299, startPoint y: 454, endPoint x: 285, endPoint y: 459, distance: 14.6
click at [299, 455] on md-backdrop at bounding box center [660, 322] width 1321 height 644
click at [235, 461] on md-select "Search by Port/Country" at bounding box center [190, 460] width 124 height 21
drag, startPoint x: 178, startPoint y: 454, endPoint x: 157, endPoint y: 458, distance: 21.8
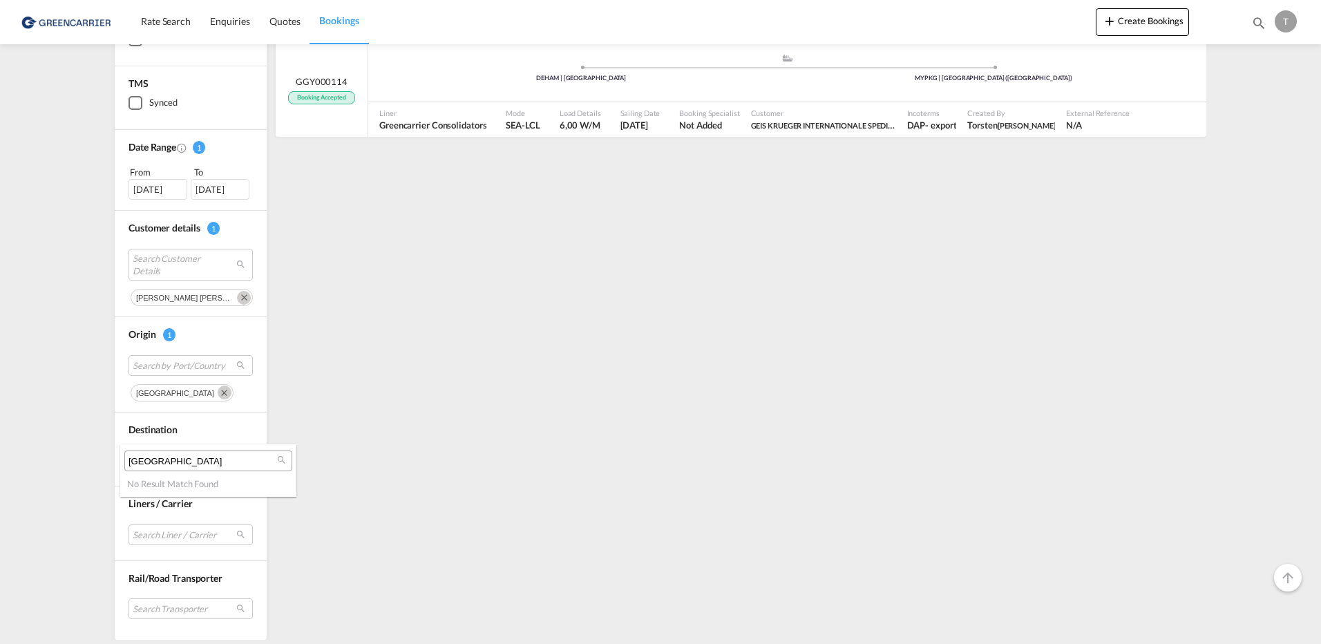
click at [157, 458] on div "[GEOGRAPHIC_DATA]" at bounding box center [208, 460] width 168 height 21
type input "ZADUR"
click at [284, 461] on md-icon "icon-magnify" at bounding box center [281, 460] width 10 height 10
click at [280, 459] on md-icon "icon-magnify" at bounding box center [281, 460] width 10 height 10
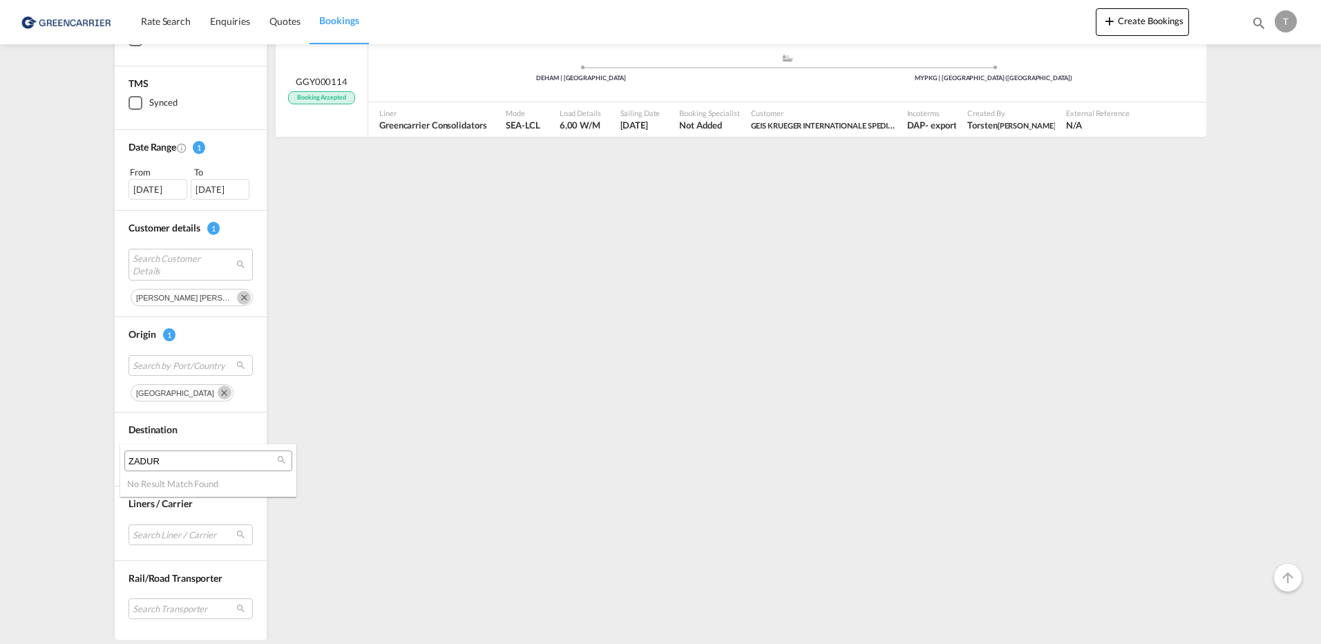
click at [162, 463] on input "ZADUR" at bounding box center [202, 461] width 149 height 12
click at [280, 461] on md-icon "icon-magnify" at bounding box center [281, 460] width 10 height 10
click at [197, 189] on md-backdrop at bounding box center [660, 322] width 1321 height 644
drag, startPoint x: 201, startPoint y: 190, endPoint x: 156, endPoint y: 191, distance: 44.9
click at [156, 191] on div "[DATE]" at bounding box center [157, 189] width 59 height 21
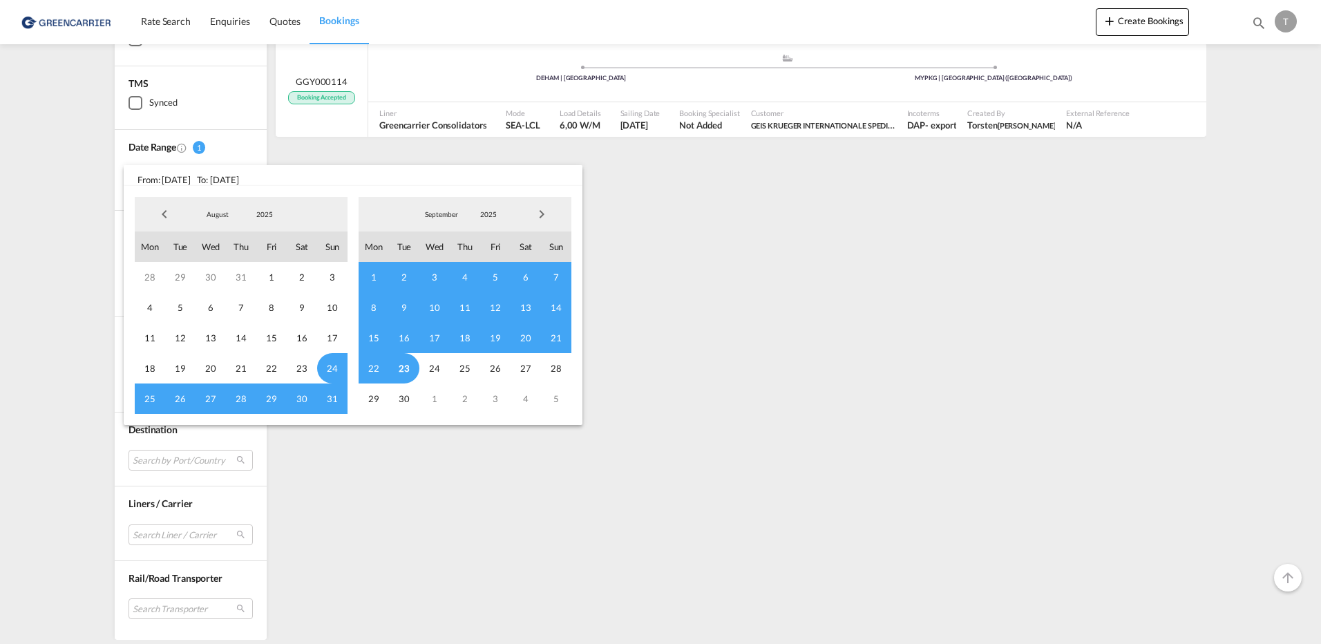
click at [697, 332] on md-backdrop at bounding box center [660, 322] width 1321 height 644
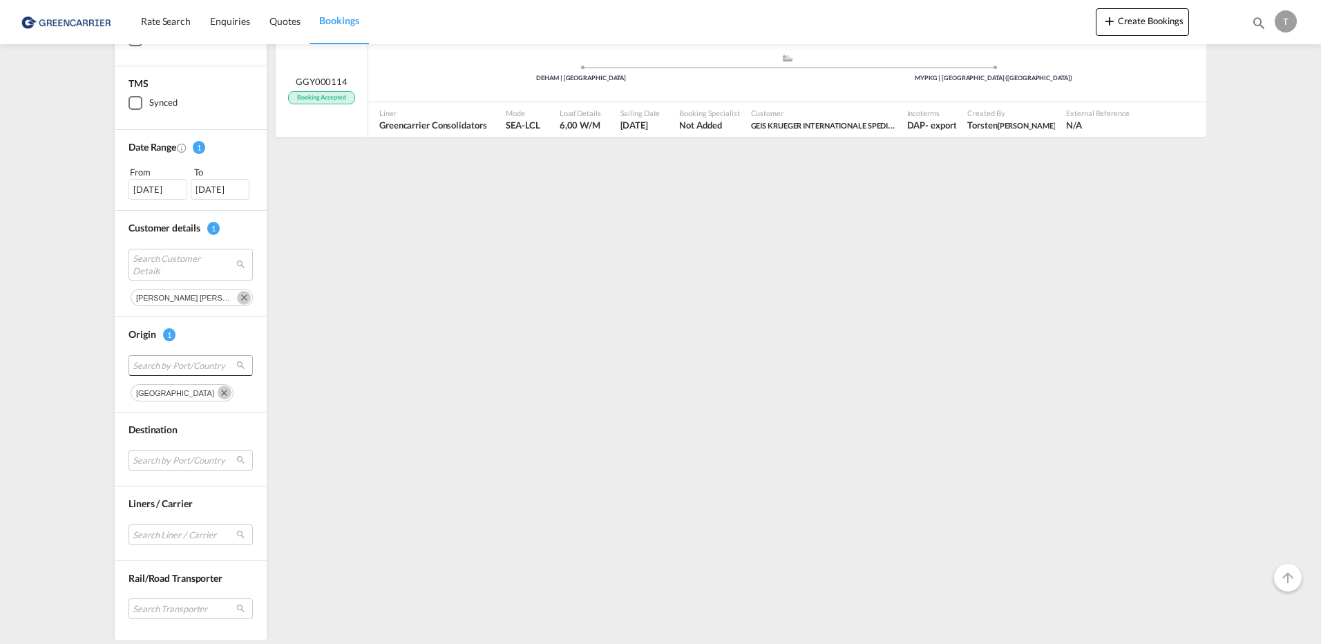
click at [237, 367] on span at bounding box center [237, 364] width 17 height 6
click at [121, 333] on input "search" at bounding box center [179, 333] width 149 height 12
click at [256, 332] on md-icon "icon-magnify" at bounding box center [258, 331] width 10 height 10
type input "BRV"
click at [257, 334] on md-icon "icon-magnify" at bounding box center [258, 331] width 10 height 10
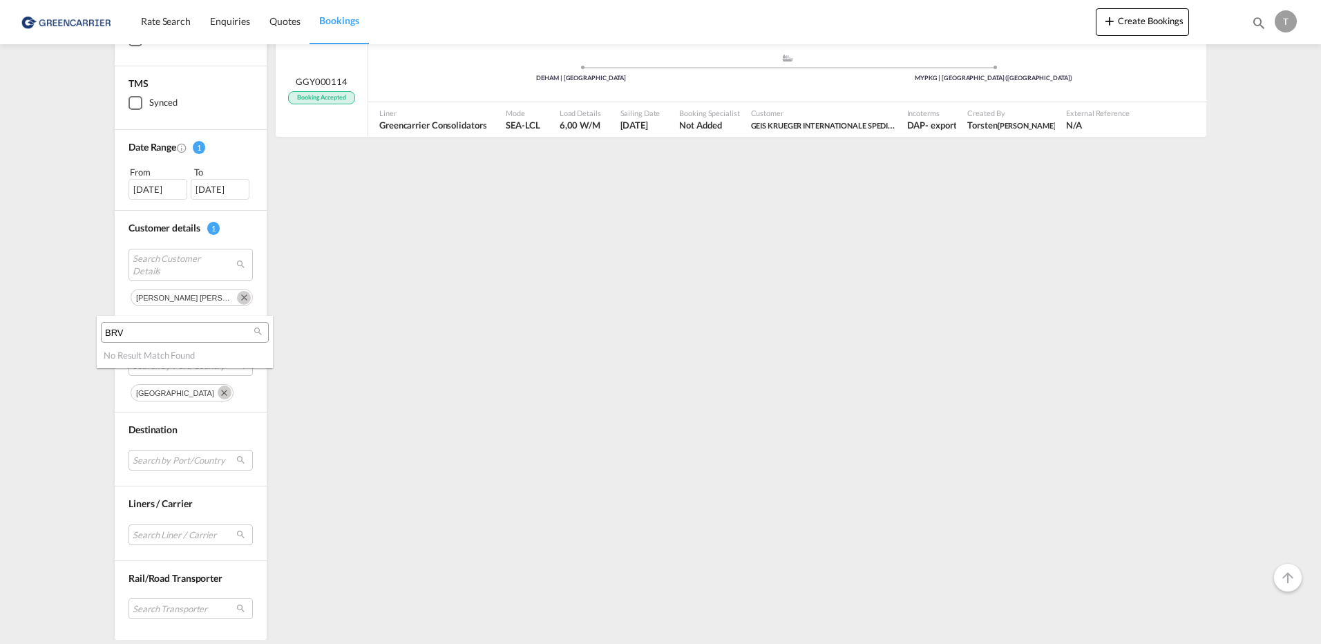
click at [257, 329] on md-icon "icon-magnify" at bounding box center [258, 331] width 10 height 10
drag, startPoint x: 318, startPoint y: 415, endPoint x: 296, endPoint y: 409, distance: 23.6
click at [318, 414] on md-backdrop at bounding box center [660, 322] width 1321 height 644
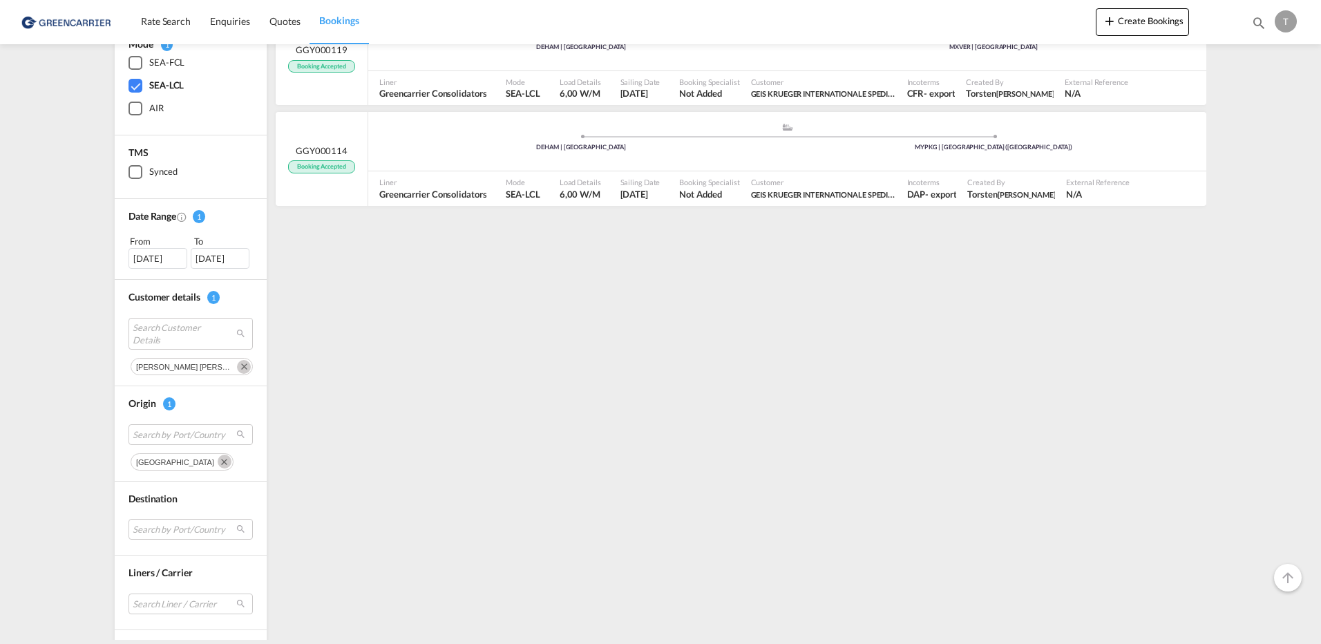
scroll to position [60, 0]
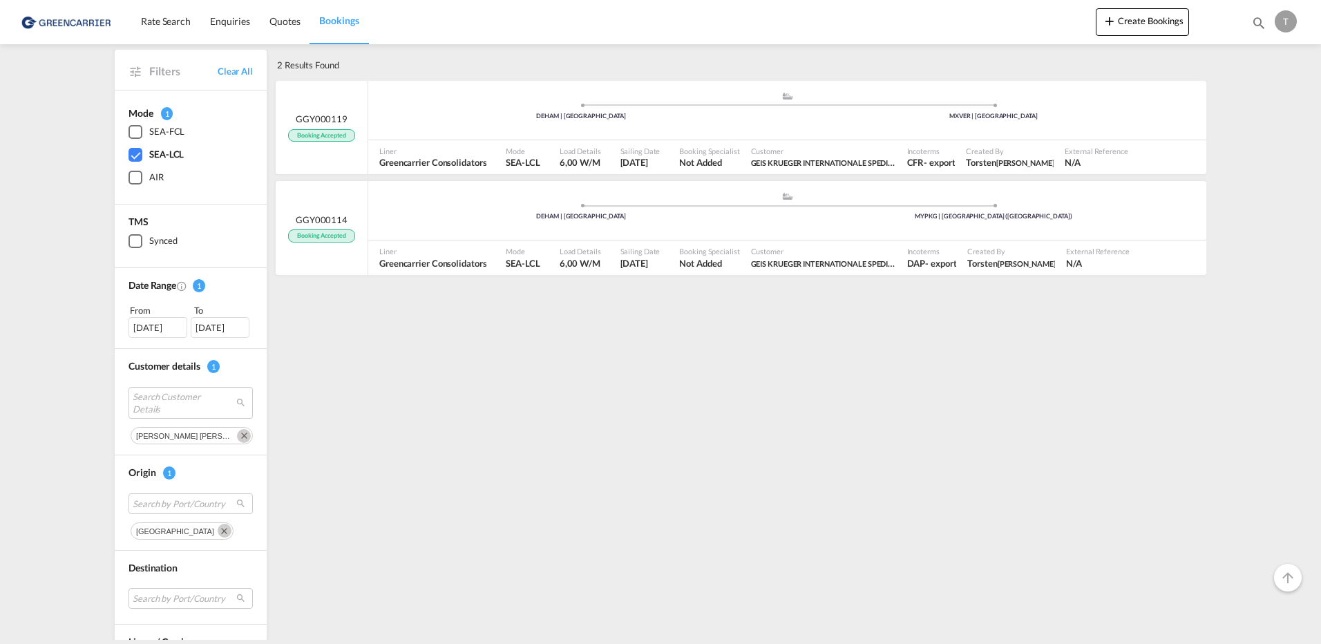
click at [142, 327] on div "[DATE]" at bounding box center [157, 327] width 59 height 21
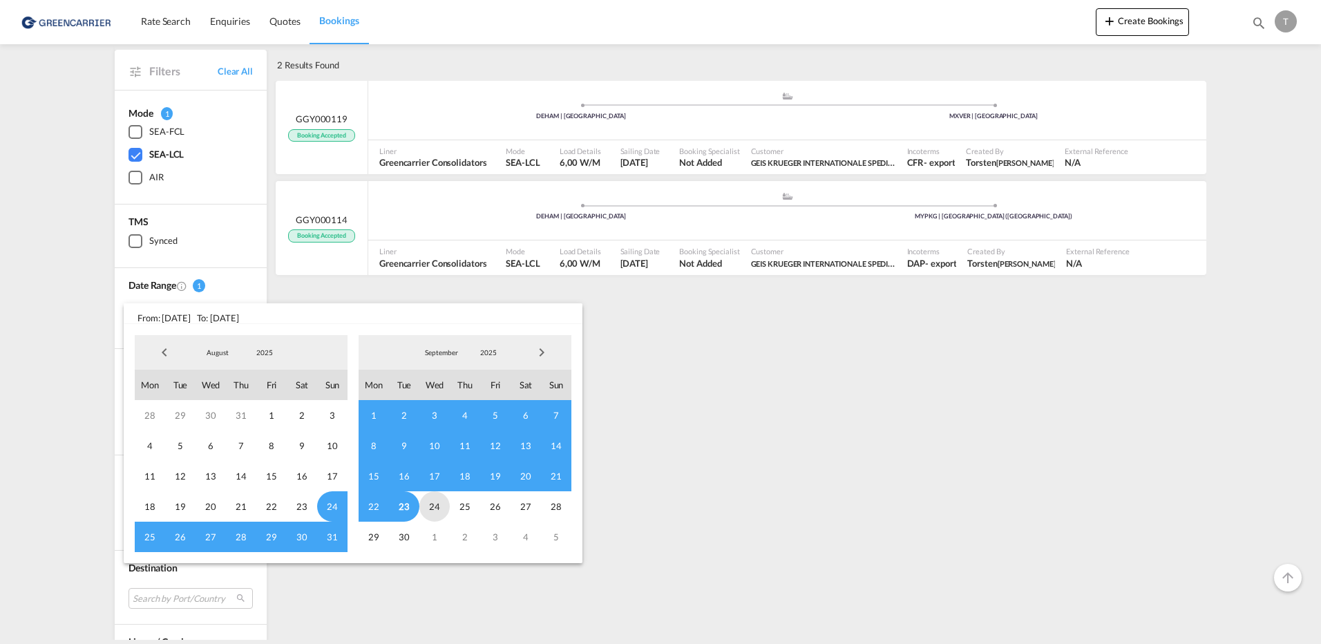
click at [428, 506] on span "24" at bounding box center [434, 506] width 30 height 30
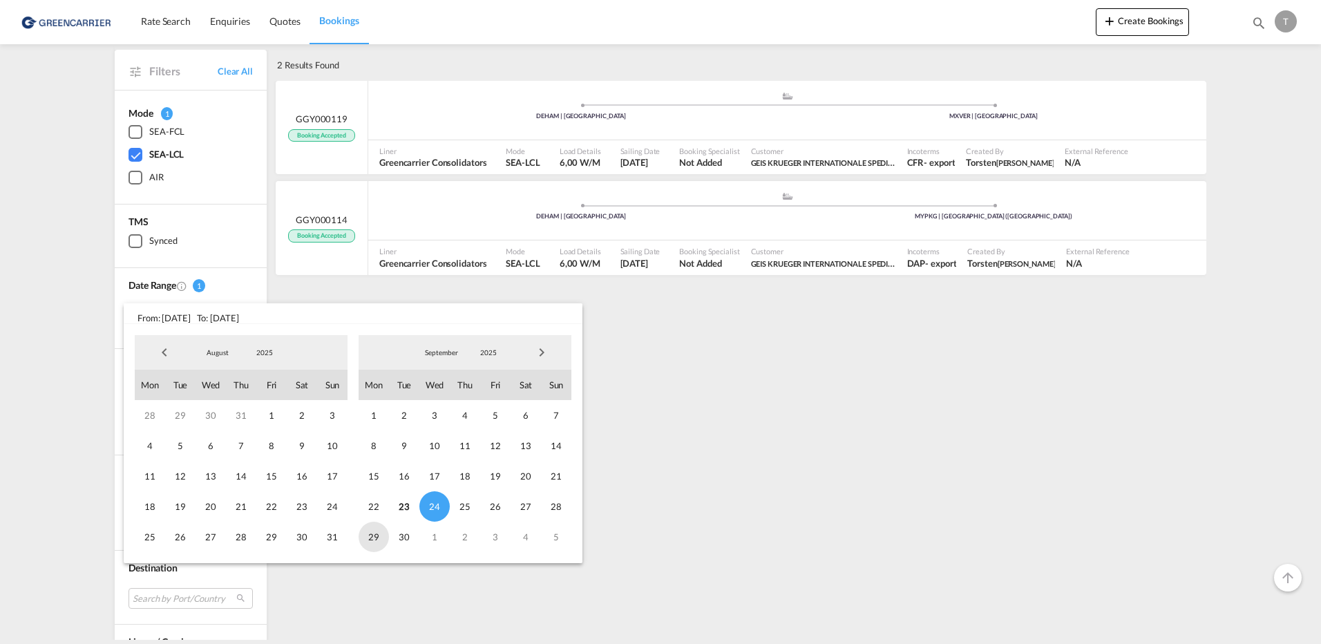
click at [374, 535] on span "29" at bounding box center [373, 537] width 30 height 30
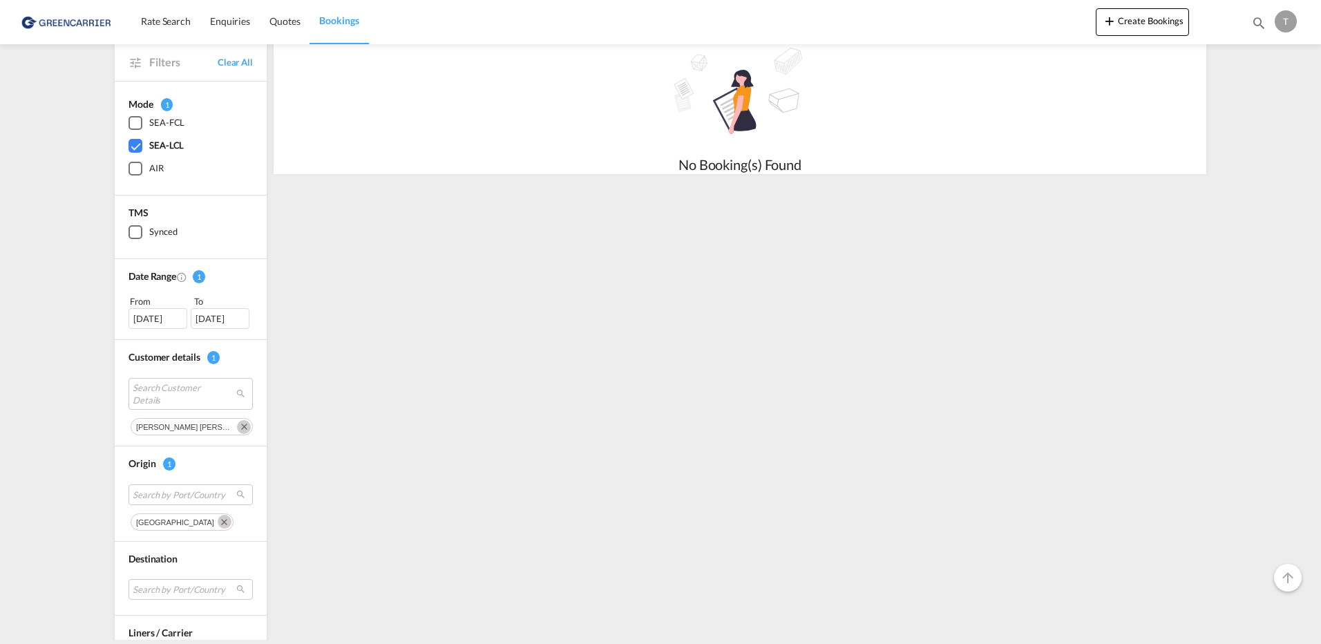
scroll to position [198, 0]
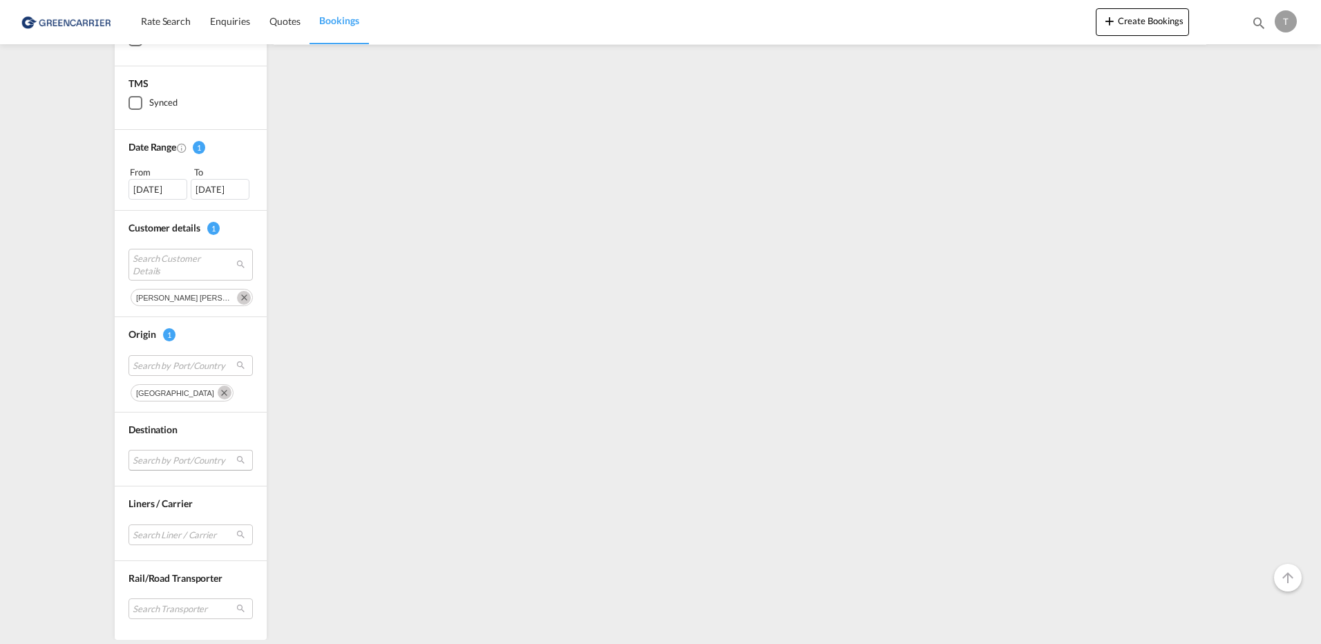
click at [240, 460] on md-select "Search by Port/Country" at bounding box center [190, 460] width 124 height 21
click at [282, 461] on md-icon "icon-magnify" at bounding box center [281, 460] width 10 height 10
click at [284, 463] on md-icon "icon-magnify" at bounding box center [281, 460] width 10 height 10
click at [280, 461] on md-icon "icon-magnify" at bounding box center [281, 460] width 10 height 10
type input "[GEOGRAPHIC_DATA]"
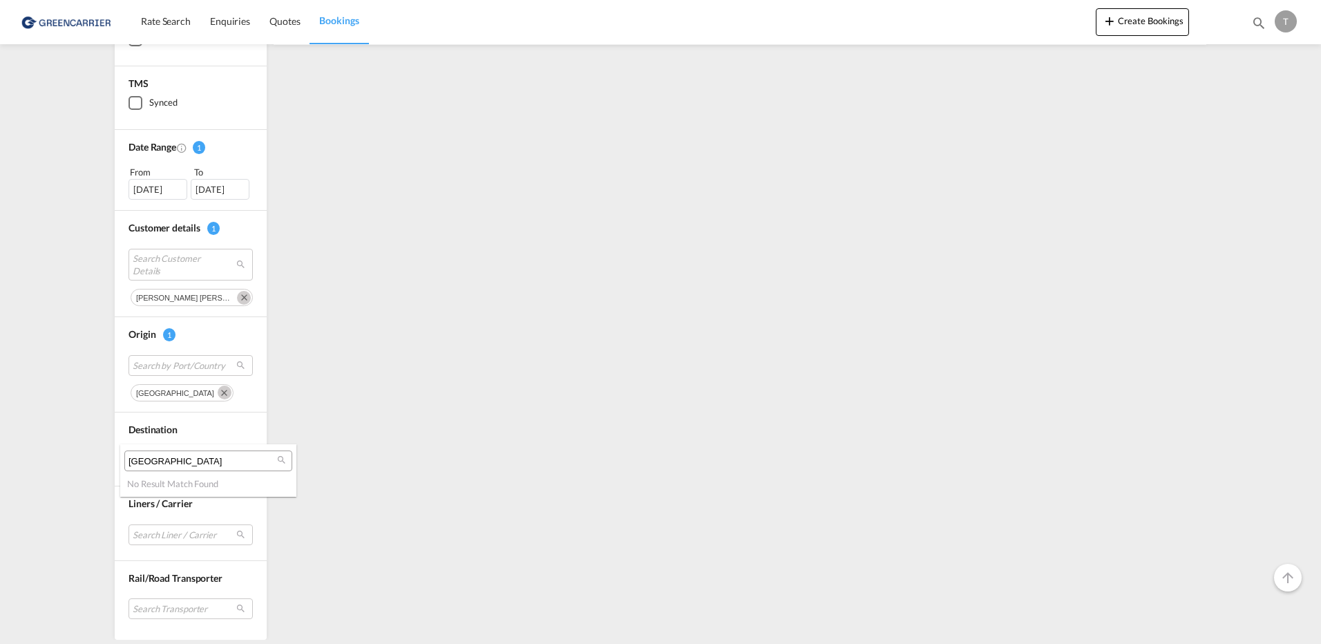
click at [186, 464] on input "[GEOGRAPHIC_DATA]" at bounding box center [202, 461] width 149 height 12
click at [278, 461] on md-icon "icon-magnify" at bounding box center [281, 460] width 10 height 10
click at [174, 461] on input "[GEOGRAPHIC_DATA]" at bounding box center [202, 461] width 149 height 12
drag, startPoint x: 372, startPoint y: 515, endPoint x: 325, endPoint y: 517, distance: 46.4
click at [371, 515] on md-backdrop at bounding box center [660, 322] width 1321 height 644
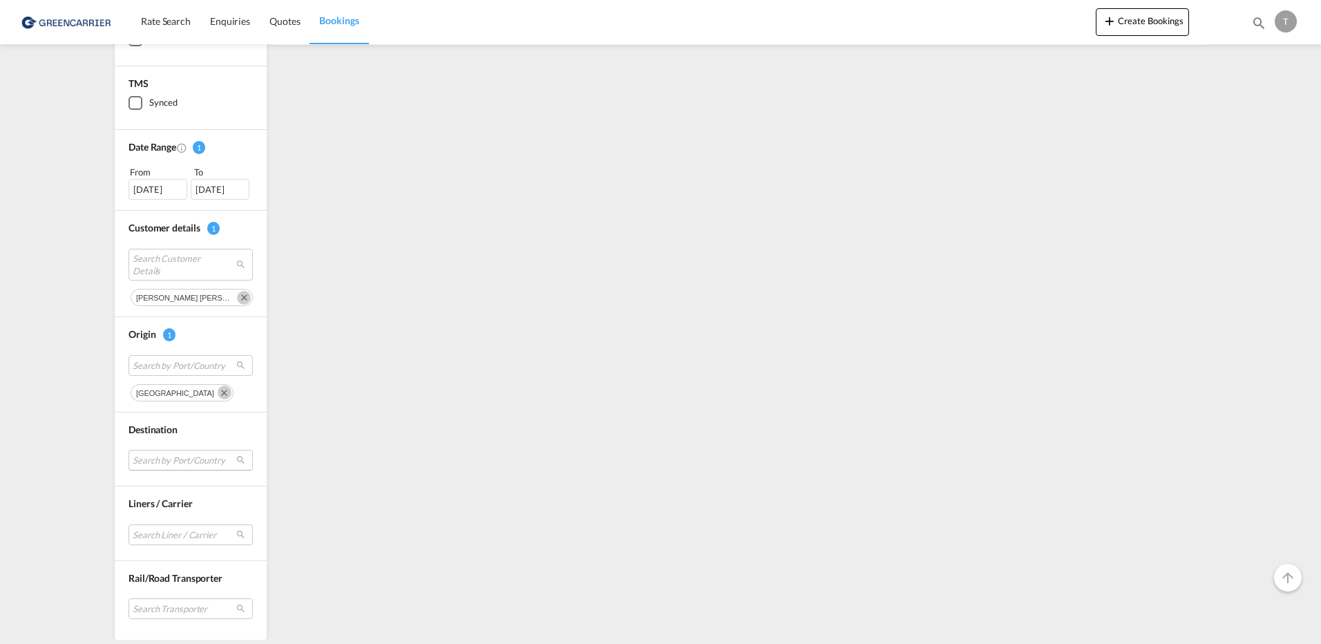
click at [236, 459] on md-select "Search by Port/Country" at bounding box center [190, 460] width 124 height 21
click at [279, 463] on md-icon "icon-magnify" at bounding box center [281, 460] width 10 height 10
click at [646, 472] on md-backdrop at bounding box center [660, 322] width 1321 height 644
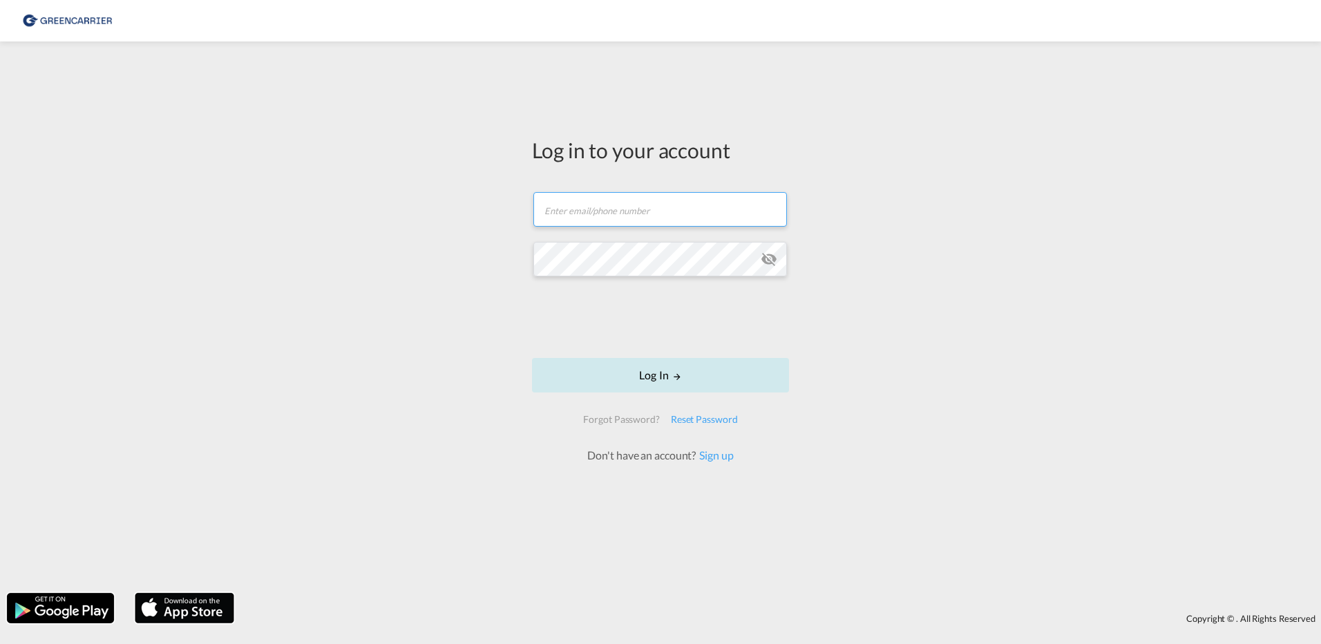
type input "[EMAIL_ADDRESS][PERSON_NAME][DOMAIN_NAME]"
click at [656, 379] on button "Log In" at bounding box center [660, 375] width 257 height 35
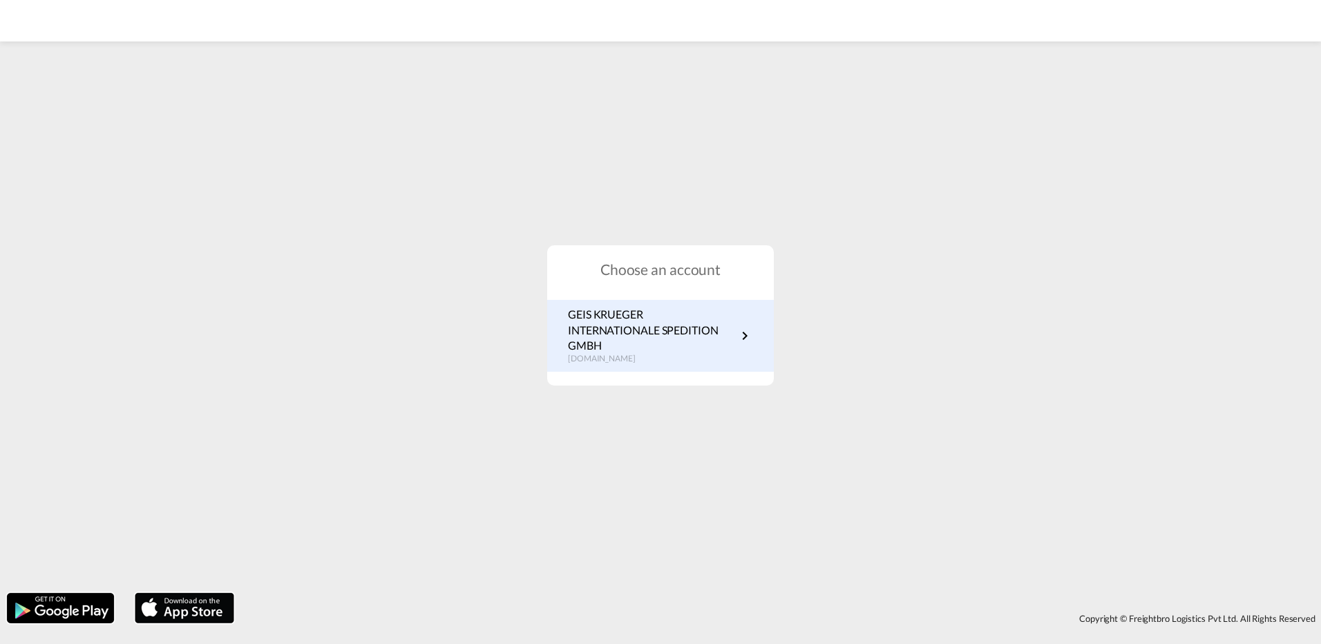
click at [609, 326] on p "GEIS KRUEGER INTERNATIONALE SPEDITION GMBH" at bounding box center [652, 330] width 169 height 46
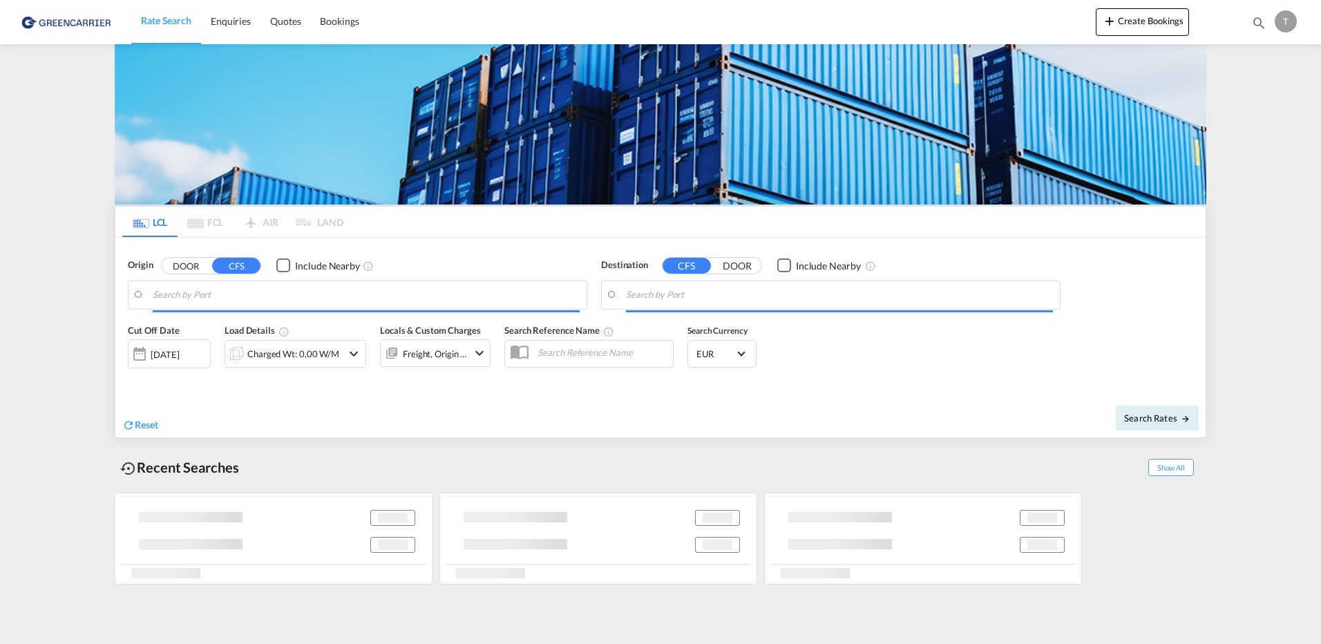
type input "Hamburg, DEHAM"
type input "Durban, ZADUR"
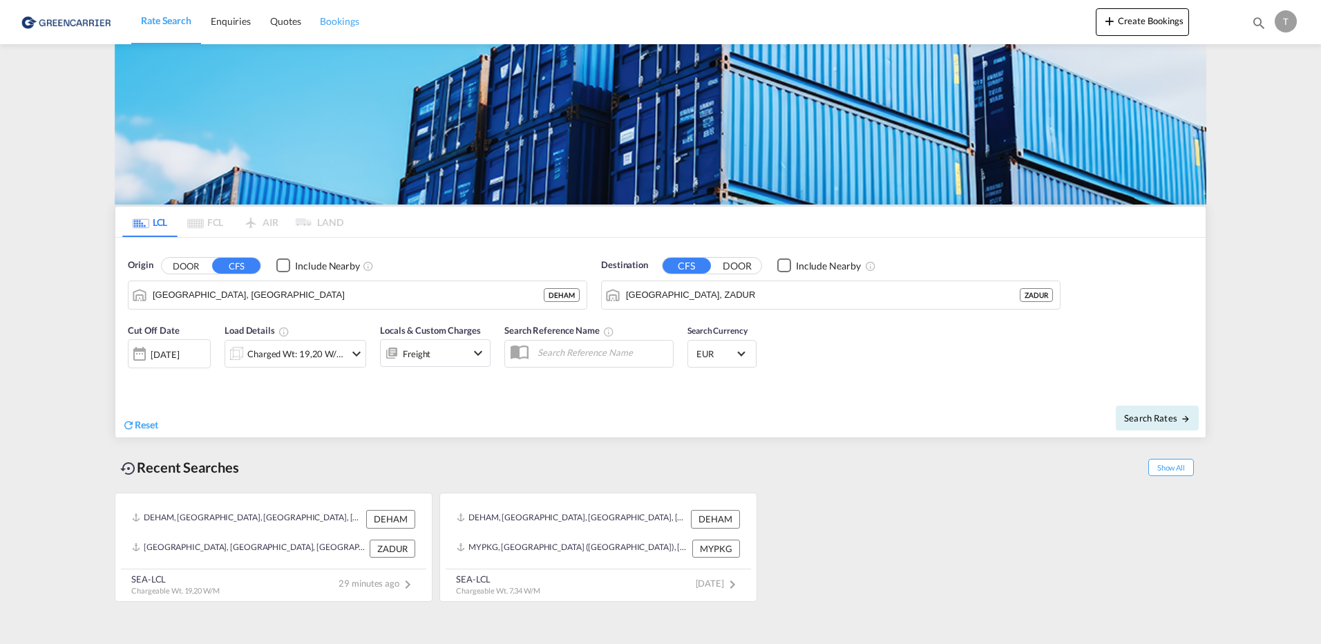
click at [325, 24] on span "Bookings" at bounding box center [339, 21] width 39 height 12
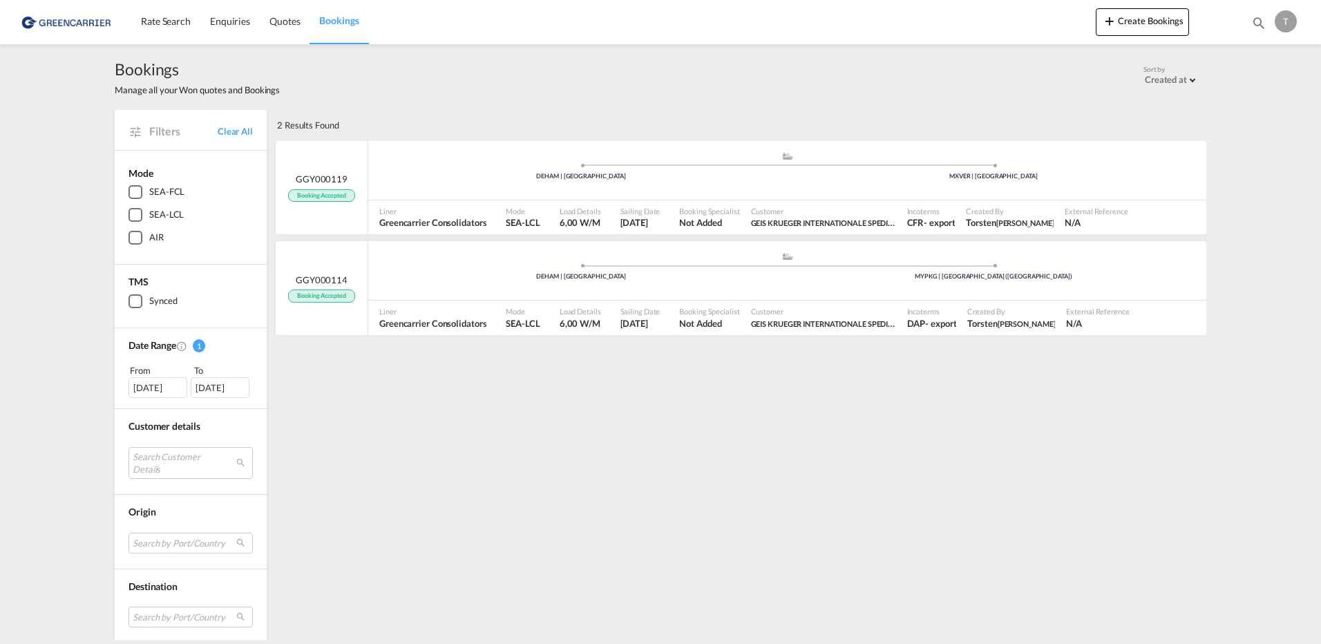
click at [133, 213] on div "SEA-LCL" at bounding box center [135, 215] width 14 height 14
click at [155, 385] on div "[DATE]" at bounding box center [157, 387] width 59 height 21
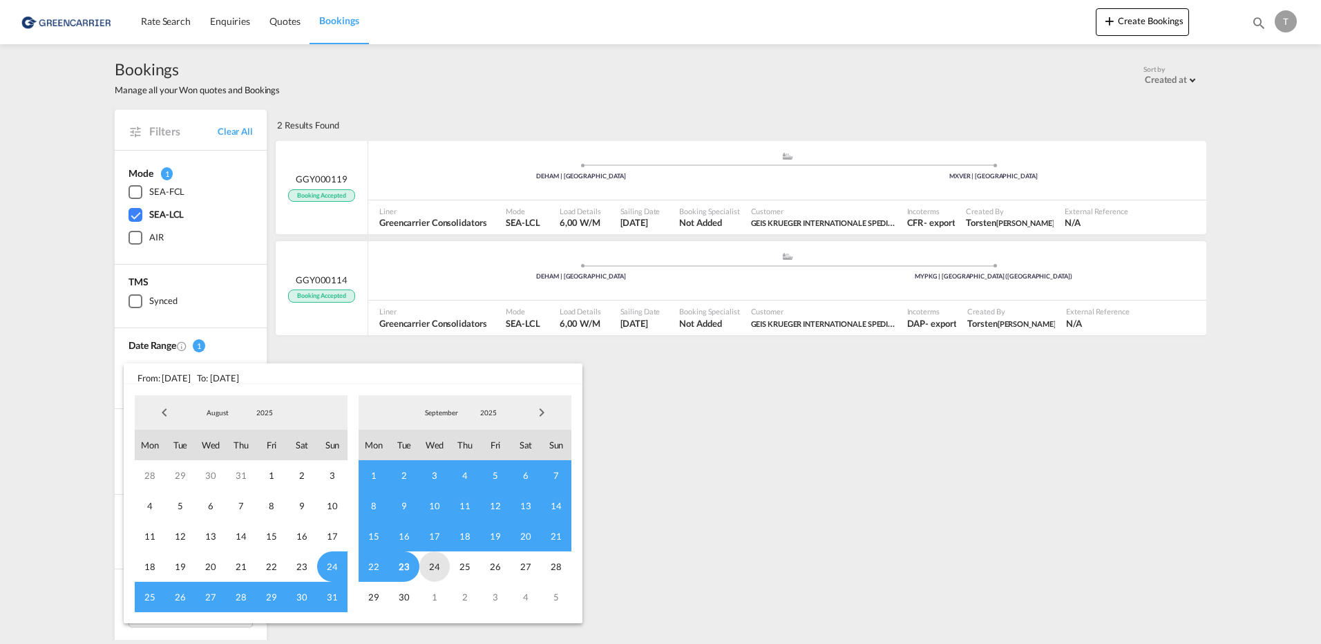
click at [433, 571] on span "24" at bounding box center [434, 566] width 30 height 30
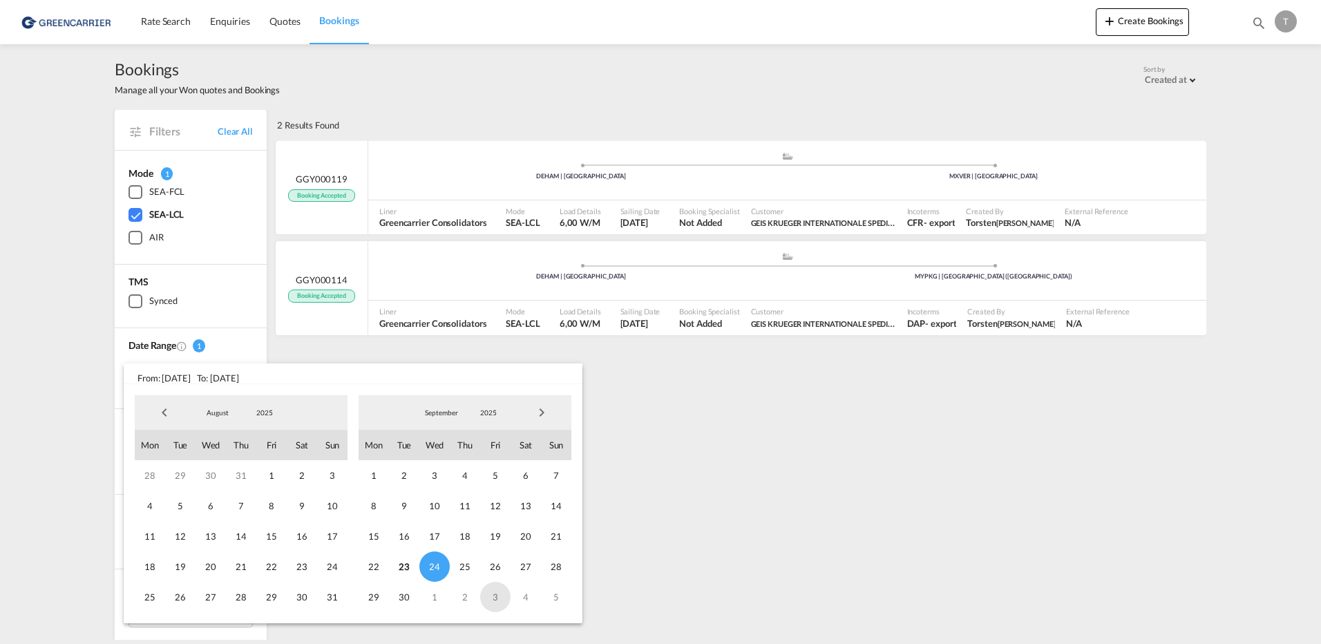
click at [494, 600] on span "3" at bounding box center [495, 597] width 30 height 30
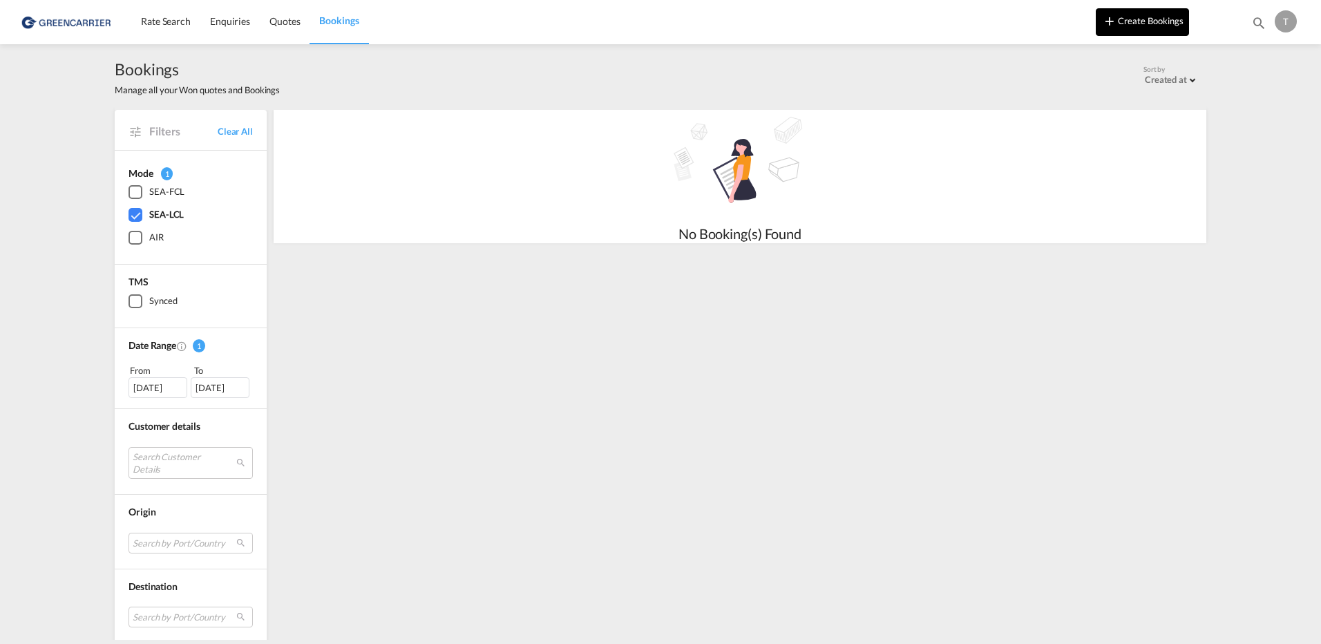
click at [1134, 22] on button "Create Bookings" at bounding box center [1142, 22] width 93 height 28
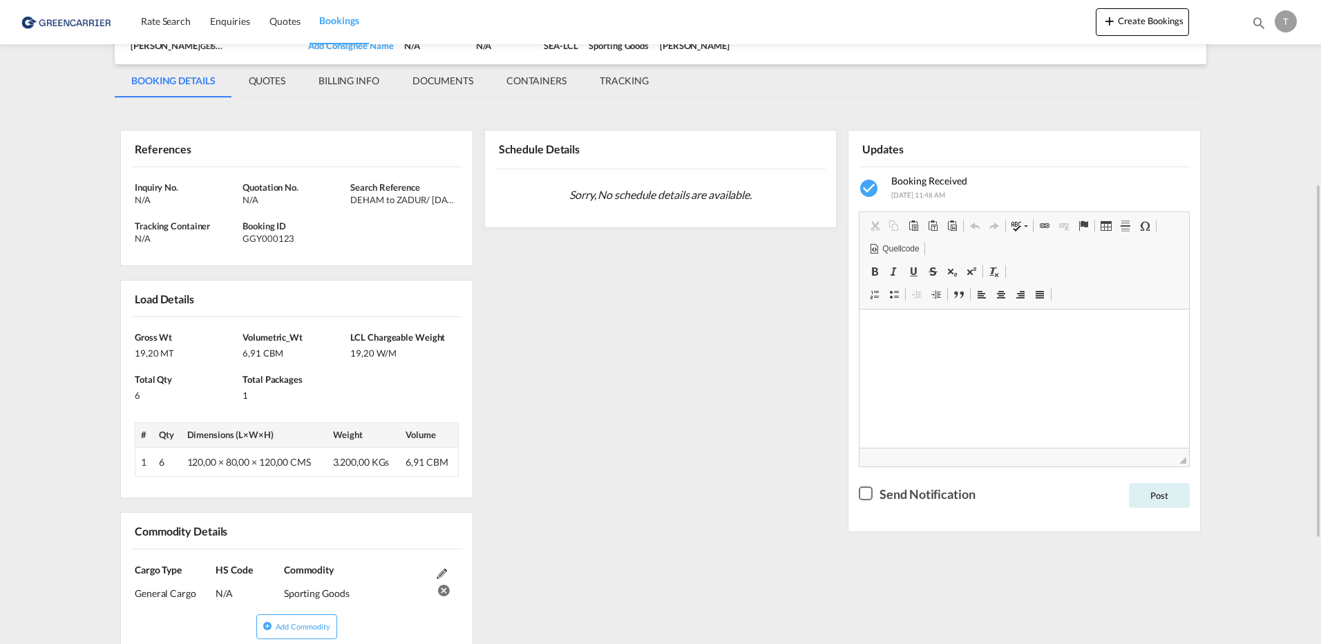
scroll to position [207, 0]
